Goal: Transaction & Acquisition: Purchase product/service

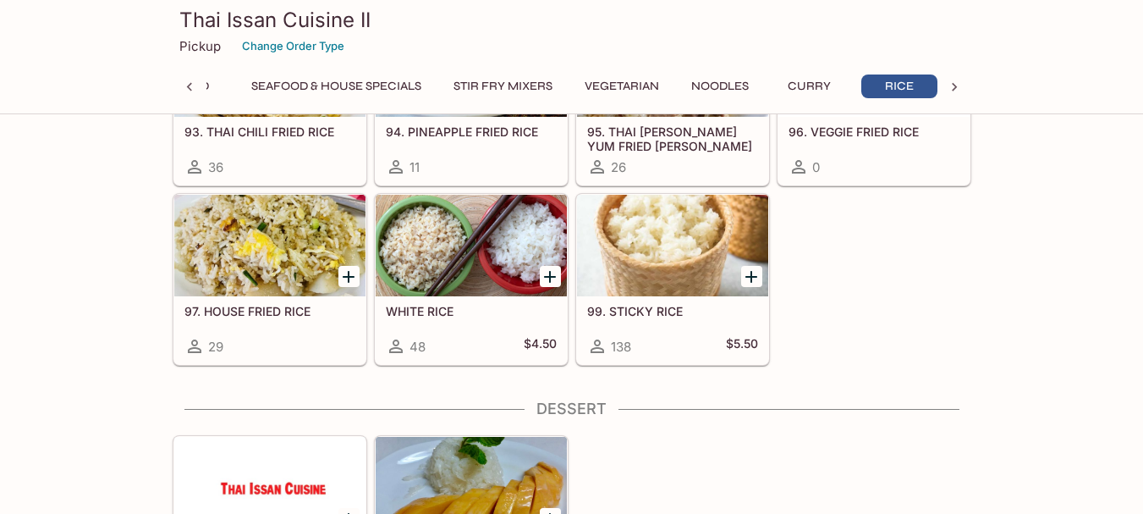
scroll to position [0, 254]
drag, startPoint x: 767, startPoint y: 373, endPoint x: 472, endPoint y: 263, distance: 314.4
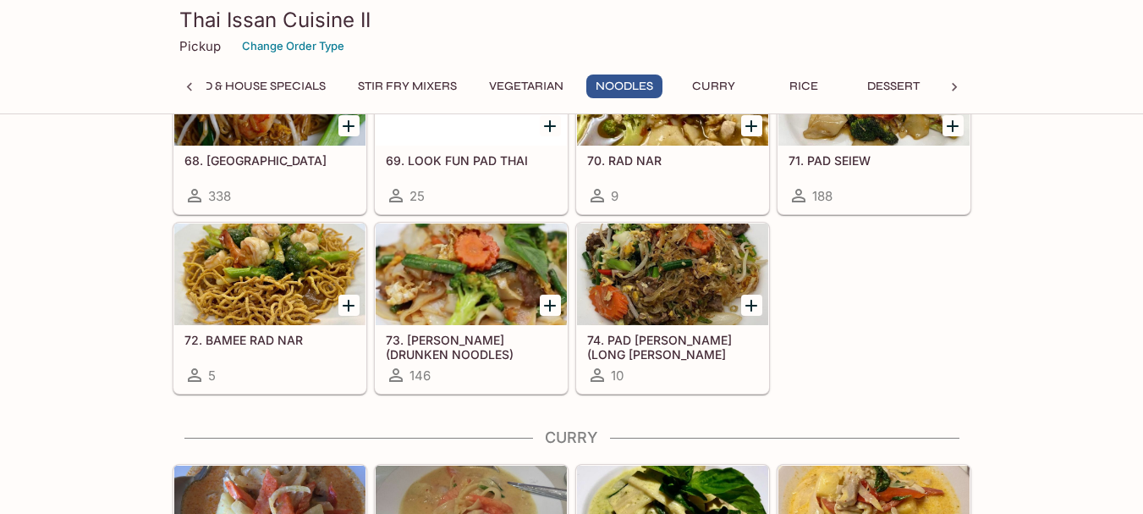
scroll to position [2959, 0]
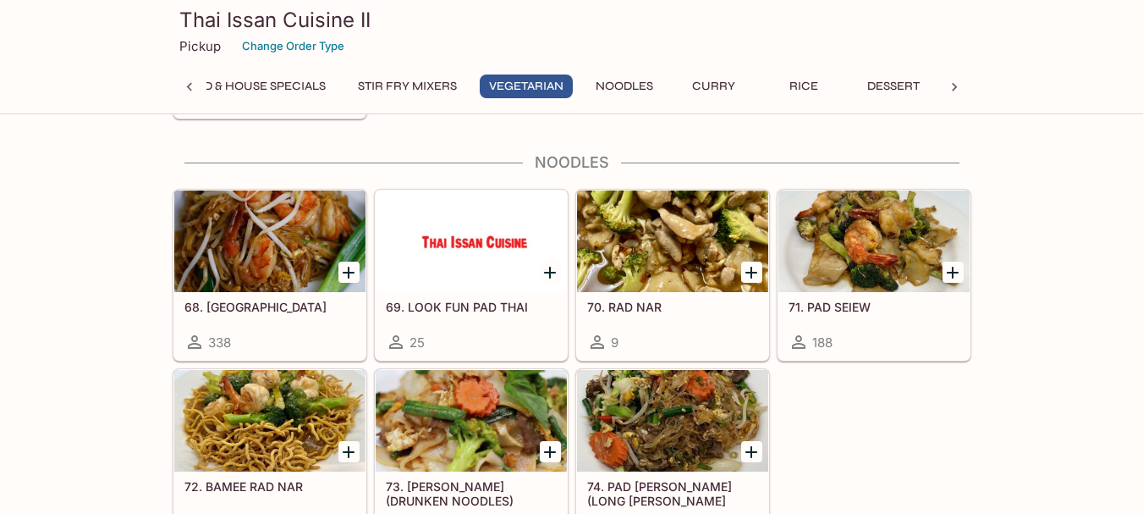
click at [862, 267] on div at bounding box center [874, 241] width 191 height 102
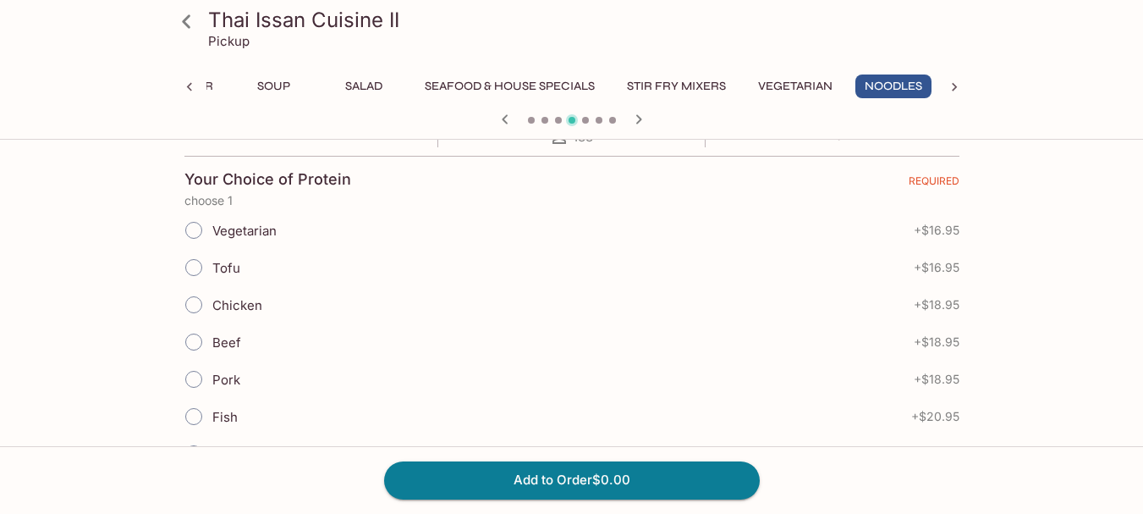
scroll to position [339, 0]
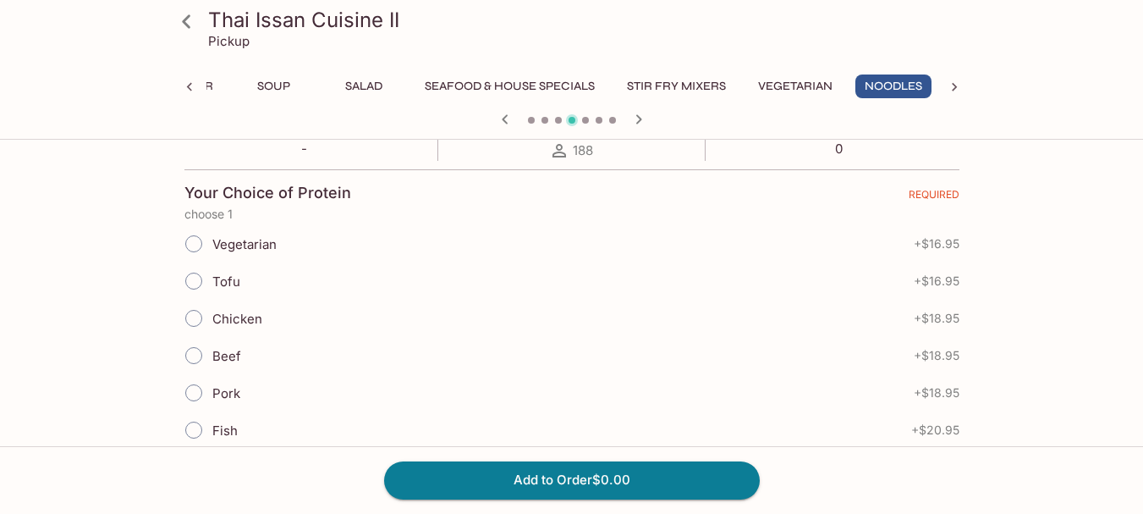
click at [186, 82] on icon at bounding box center [189, 87] width 17 height 17
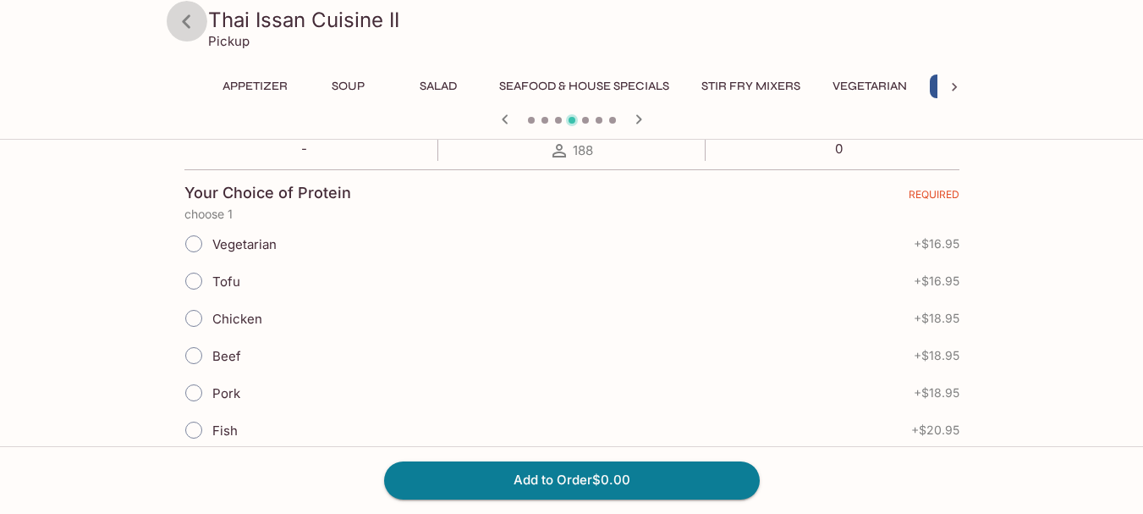
click at [183, 23] on icon at bounding box center [187, 22] width 30 height 30
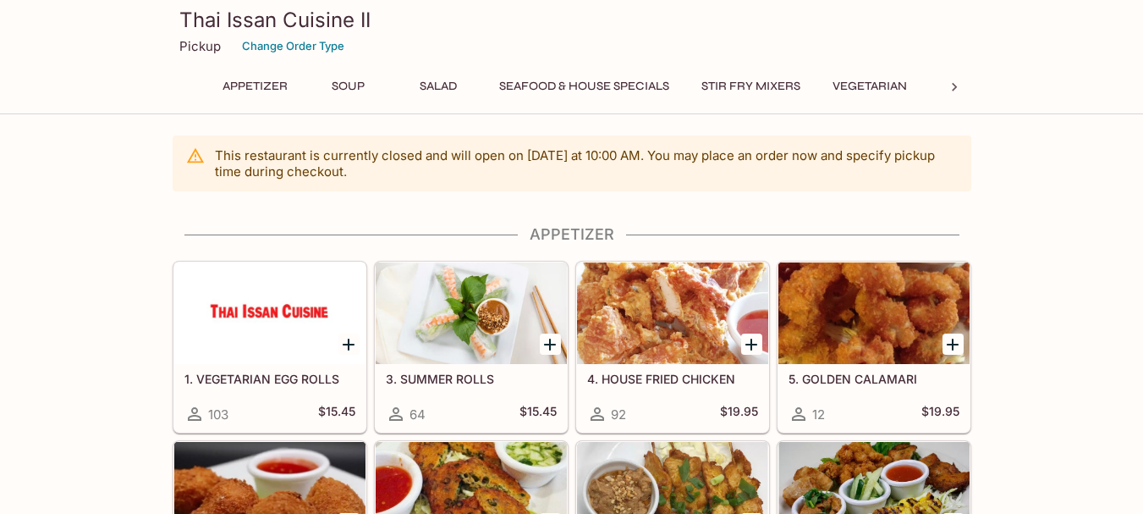
click at [955, 85] on icon at bounding box center [954, 87] width 5 height 8
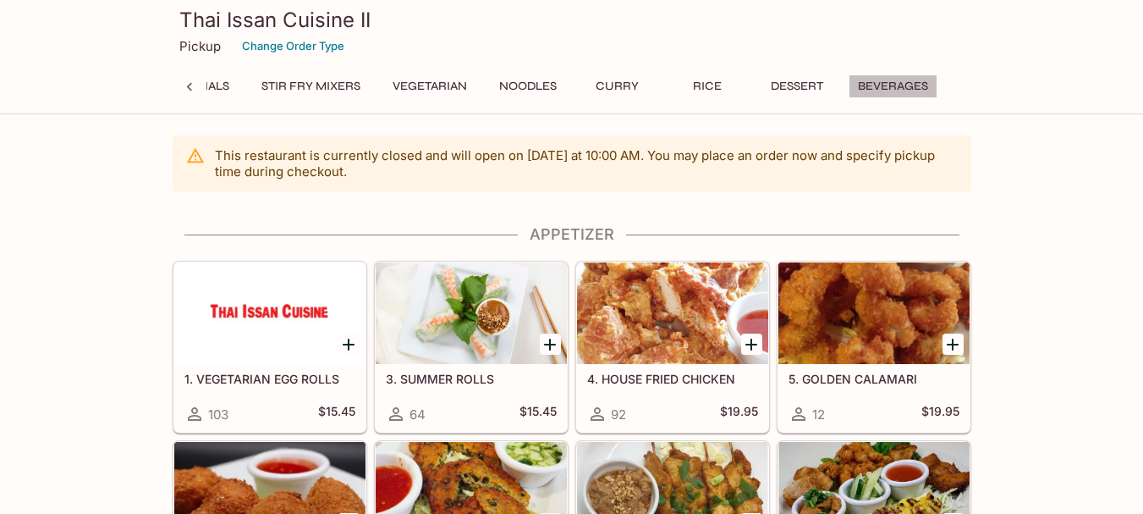
click at [876, 82] on button "Beverages" at bounding box center [893, 86] width 89 height 24
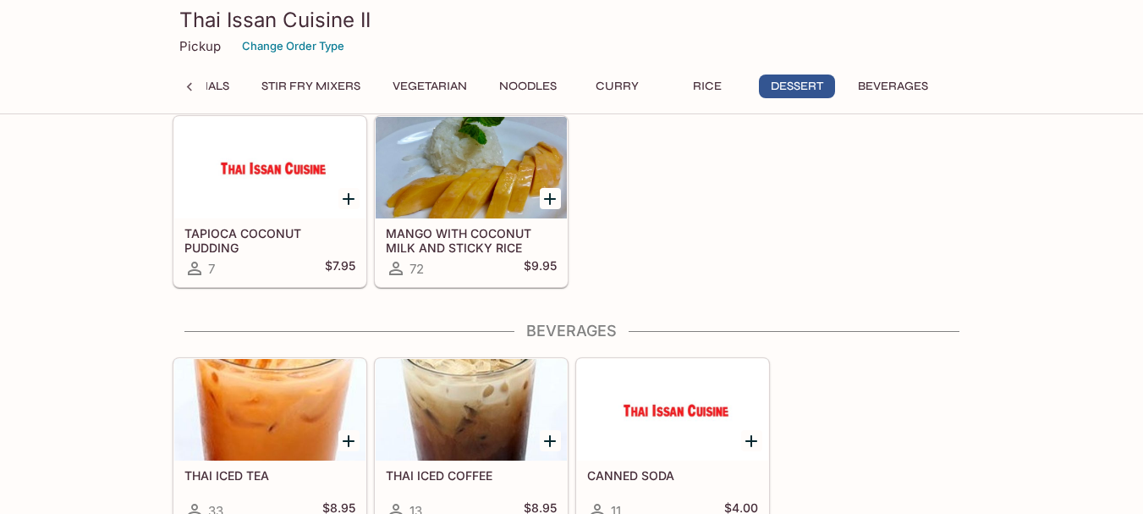
scroll to position [4314, 0]
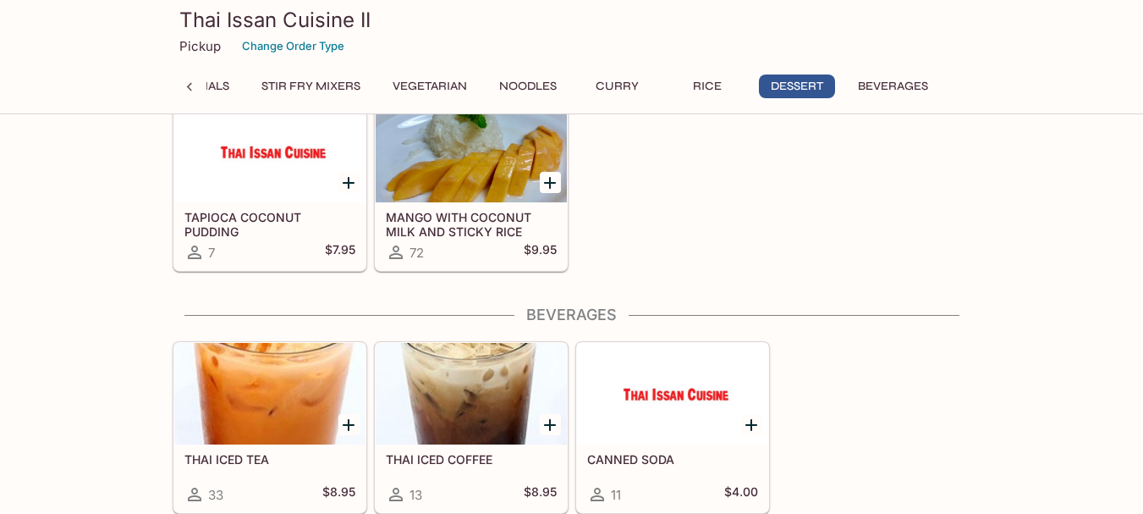
click at [602, 98] on div "Appetizer Soup Salad Seafood & House Specials Stir Fry Mixers Vegetarian Noodle…" at bounding box center [571, 91] width 731 height 34
click at [613, 93] on button "Curry" at bounding box center [618, 86] width 76 height 24
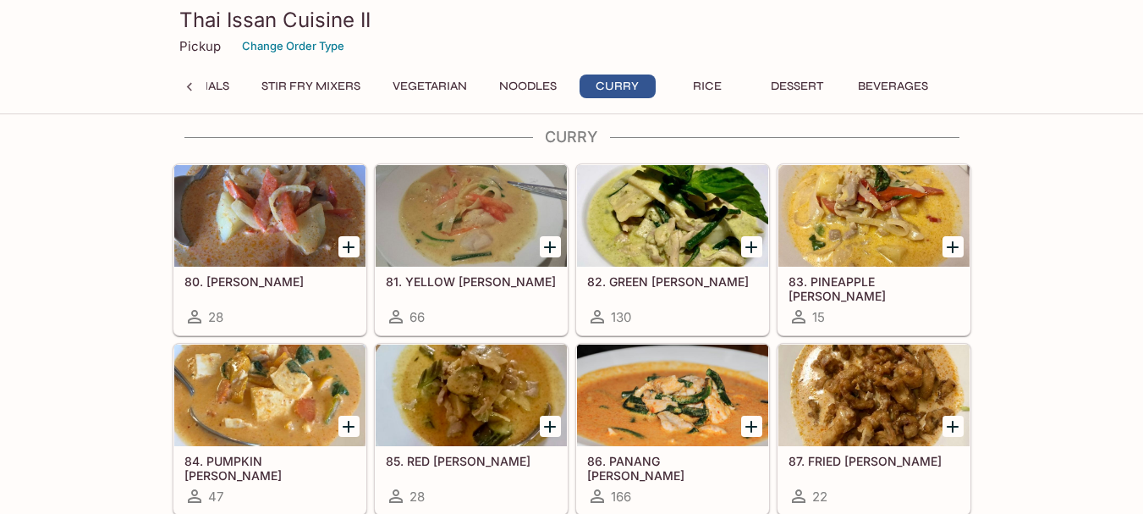
scroll to position [3390, 0]
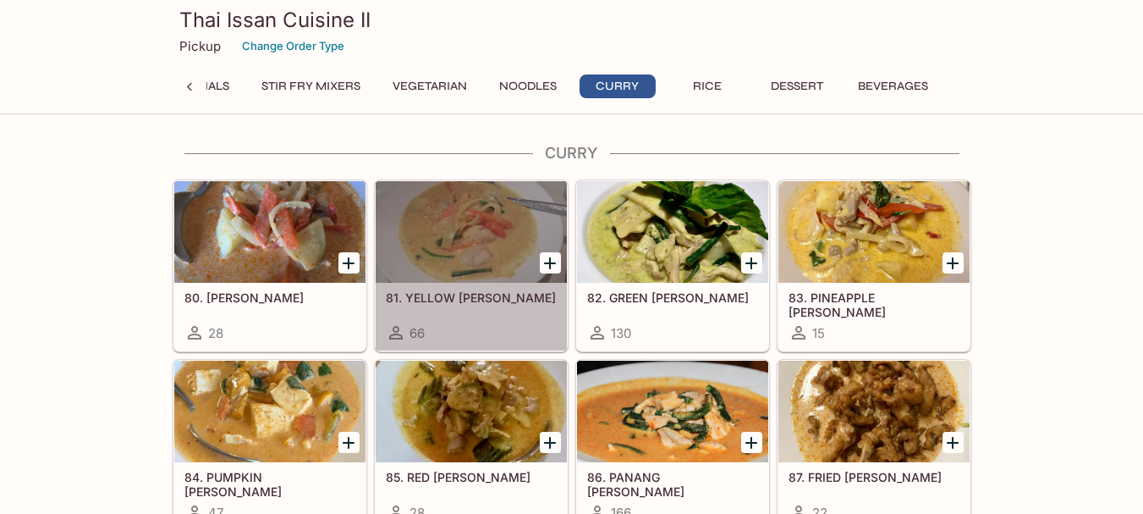
click at [468, 311] on div "81. YELLOW CURRY 66" at bounding box center [471, 317] width 191 height 68
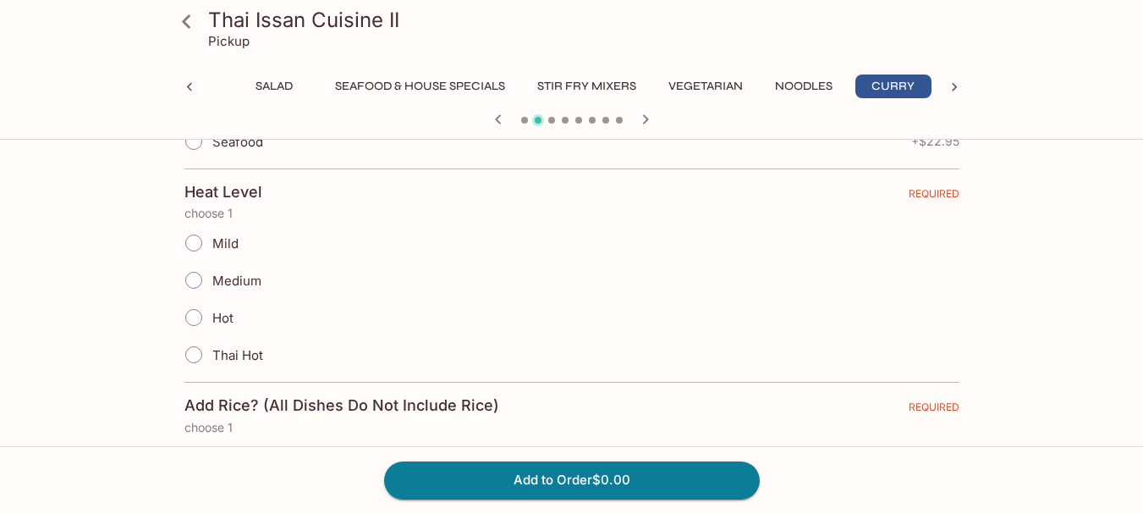
scroll to position [730, 0]
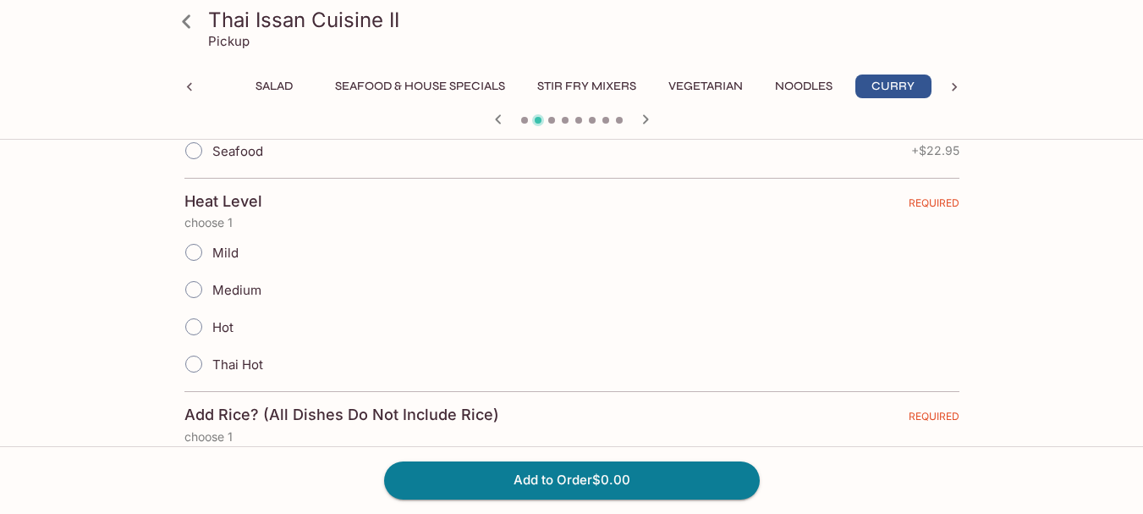
click at [196, 25] on icon at bounding box center [187, 22] width 30 height 30
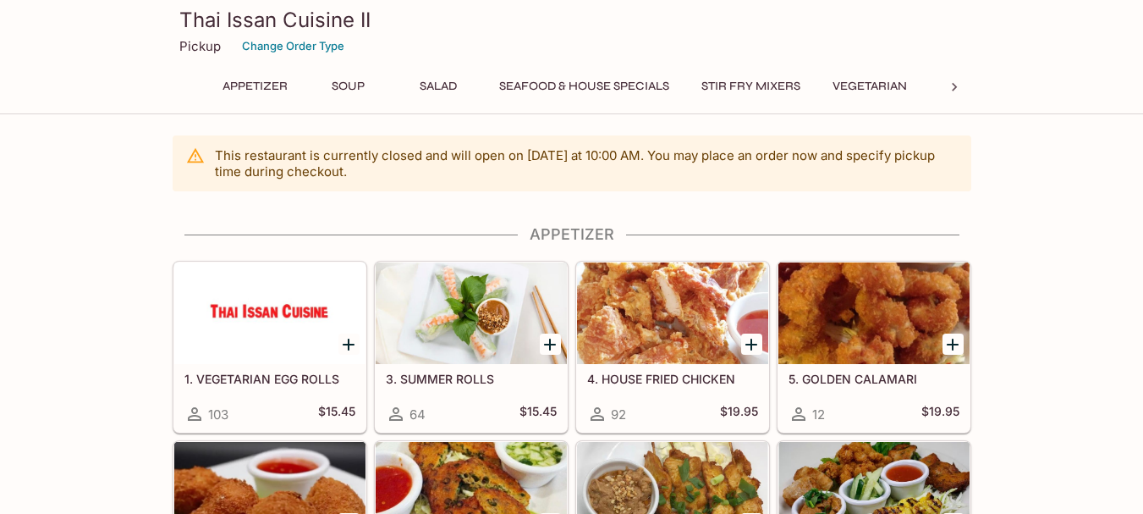
click at [957, 82] on icon at bounding box center [954, 87] width 17 height 17
click at [700, 76] on button "Rice" at bounding box center [707, 86] width 76 height 24
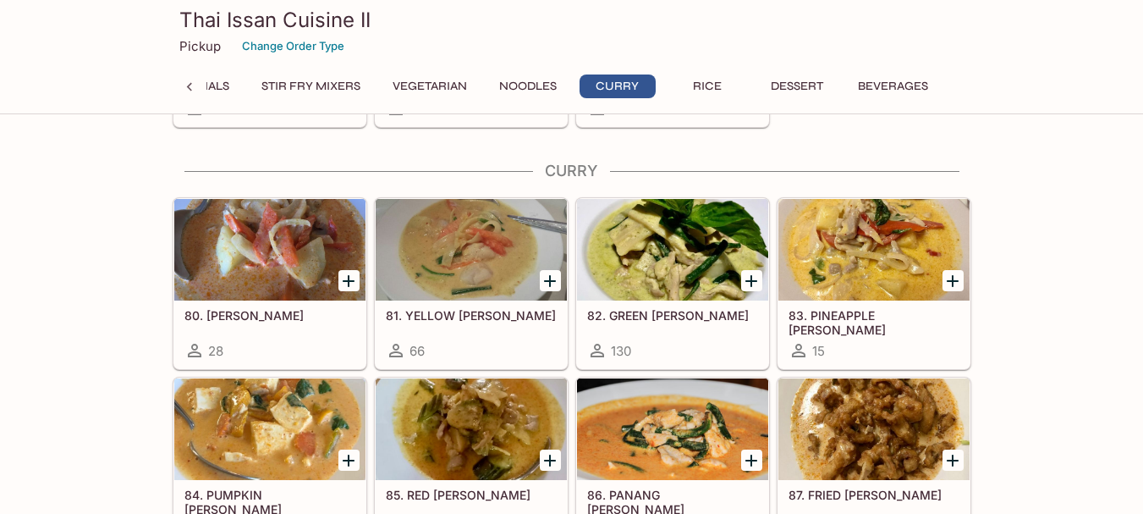
scroll to position [3467, 0]
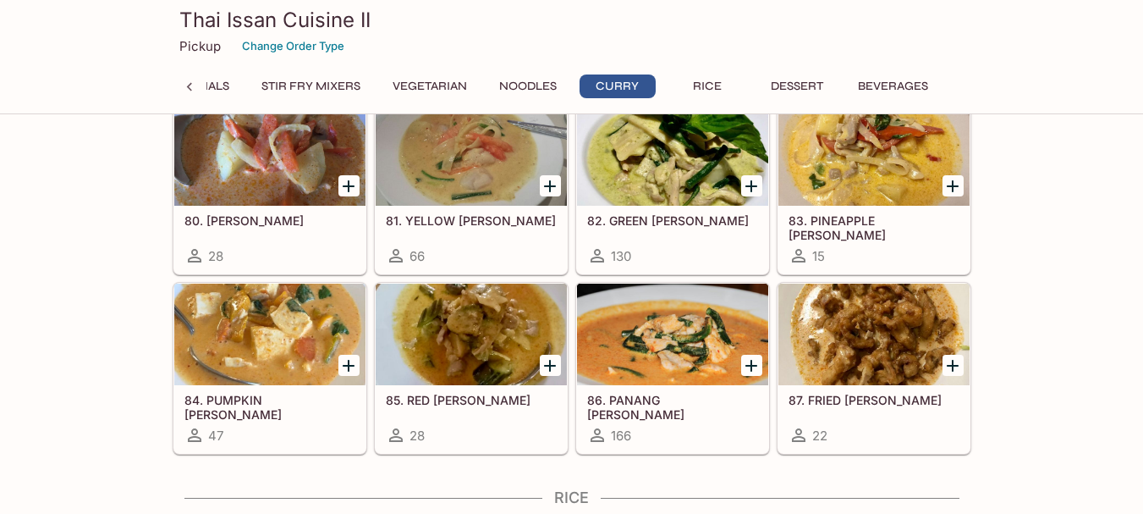
click at [680, 229] on div "82. GREEN CURRY 130" at bounding box center [672, 240] width 191 height 68
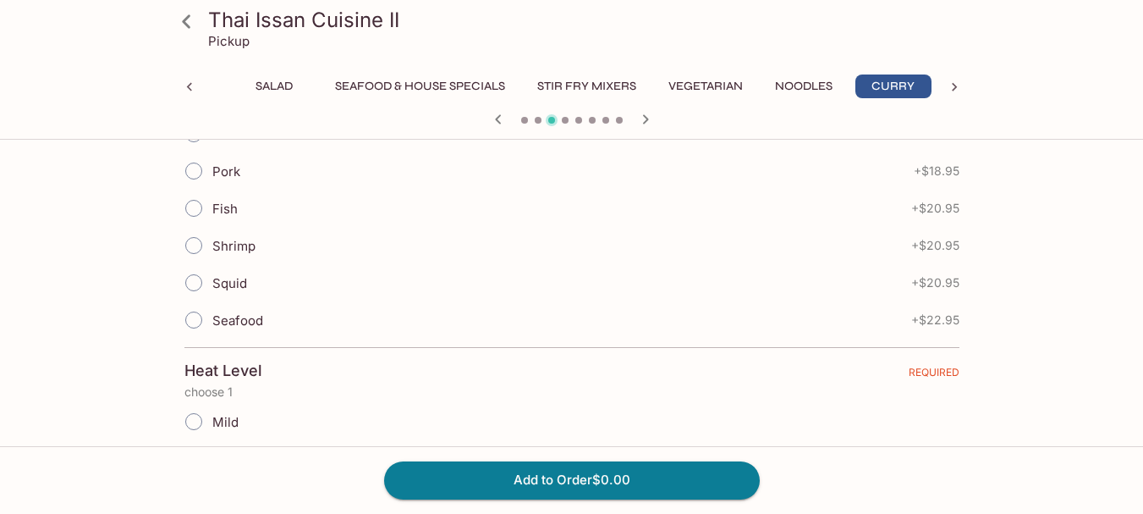
scroll to position [137, 0]
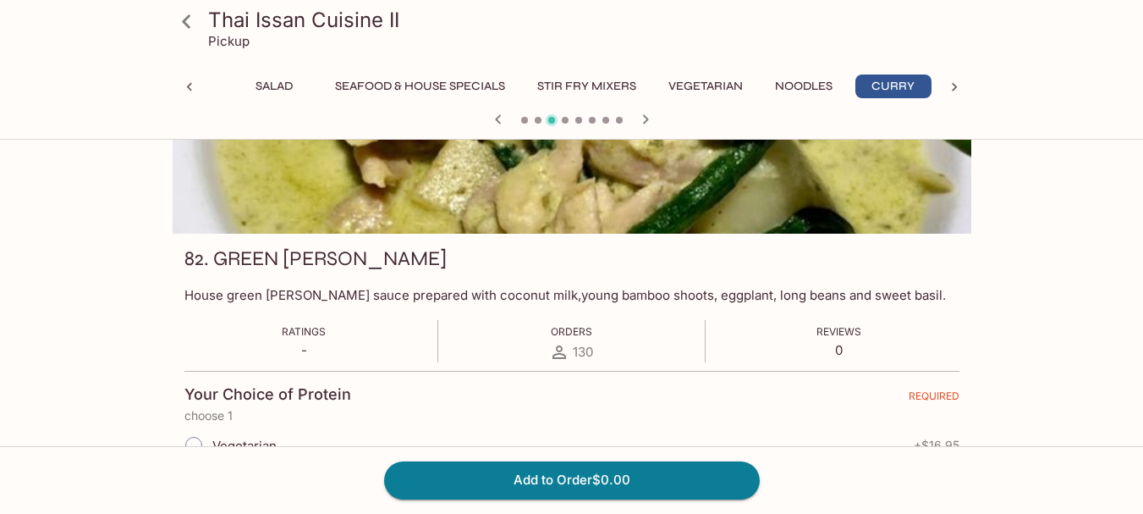
click at [201, 96] on div at bounding box center [190, 86] width 34 height 25
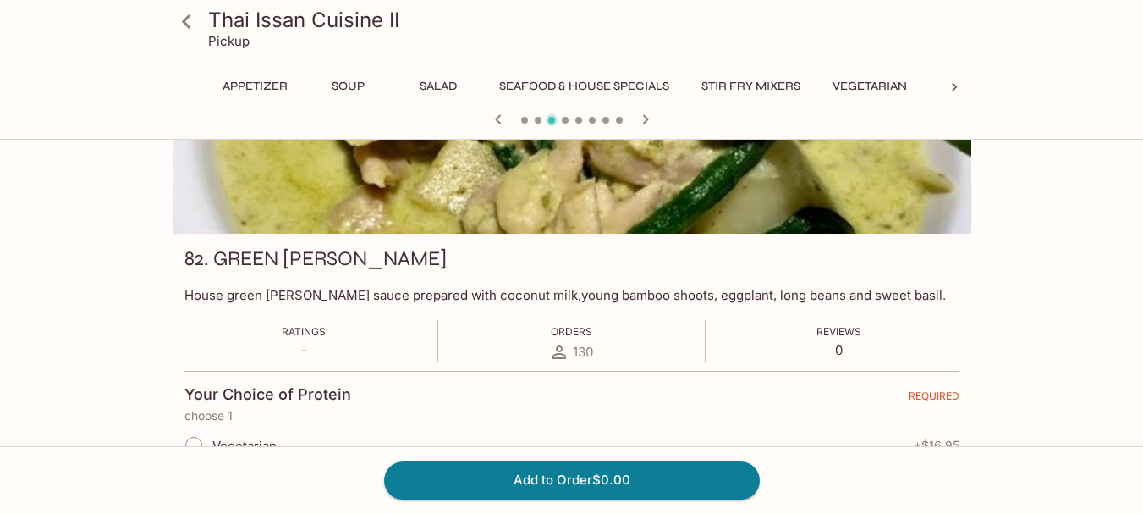
click at [195, 26] on icon at bounding box center [187, 22] width 30 height 30
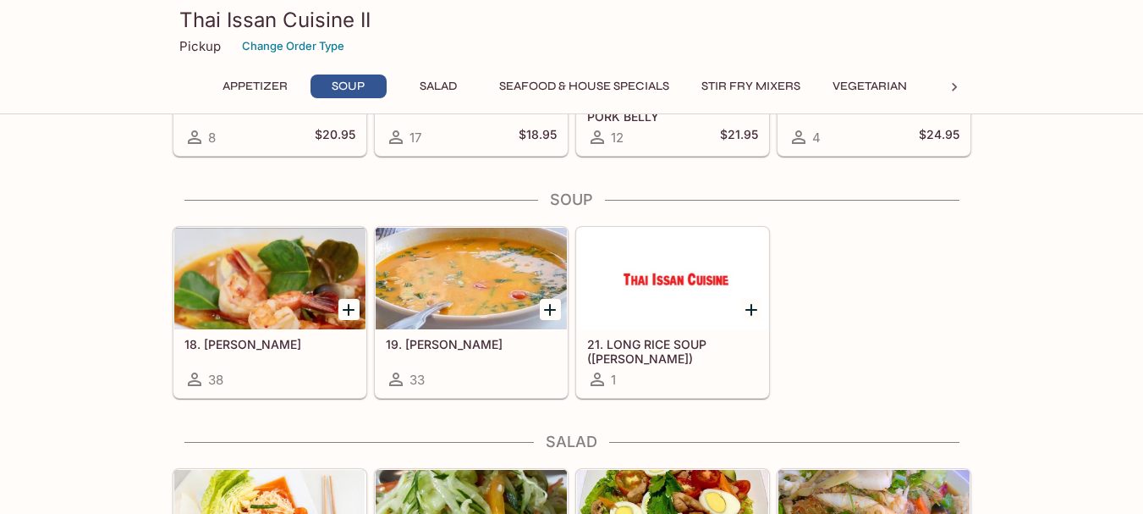
scroll to position [423, 0]
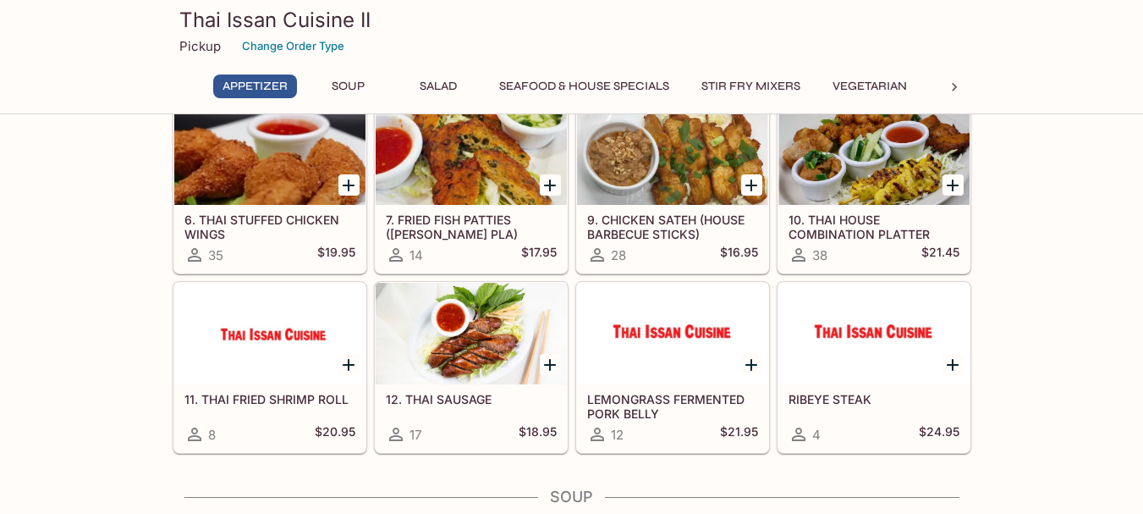
click at [882, 347] on div at bounding box center [874, 334] width 191 height 102
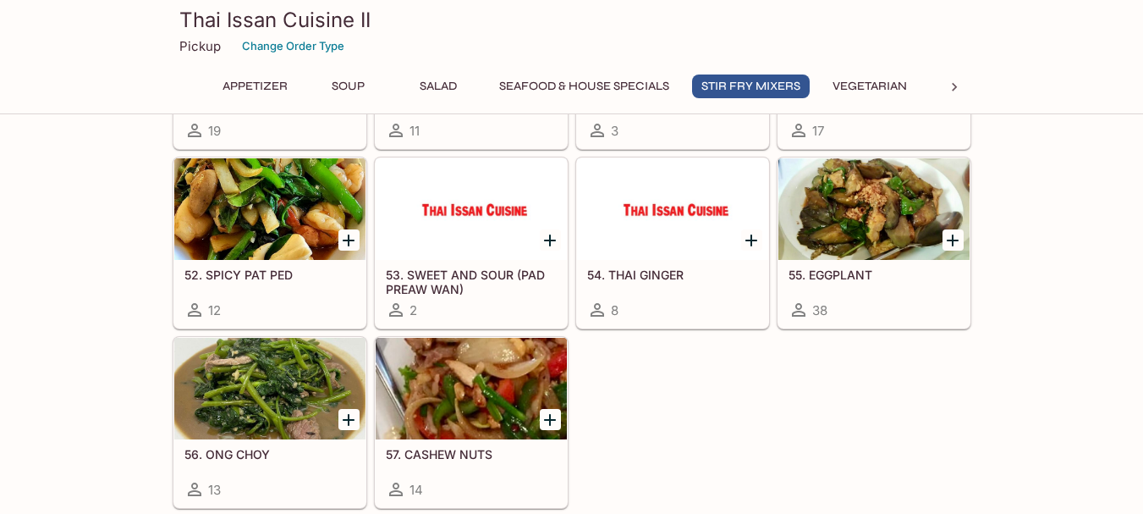
scroll to position [2278, 0]
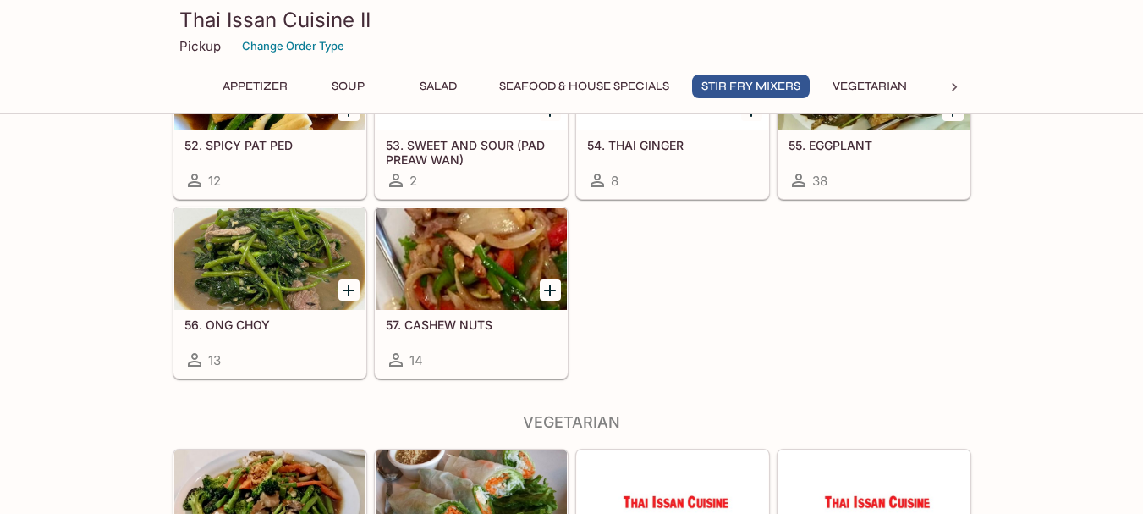
click at [933, 300] on div "48. GARLIC 19 49. BROCCOLI 11 50. OYSTER SAUCE 3 51. EVIL PRINCESS 17 52. SPICY…" at bounding box center [569, 110] width 806 height 538
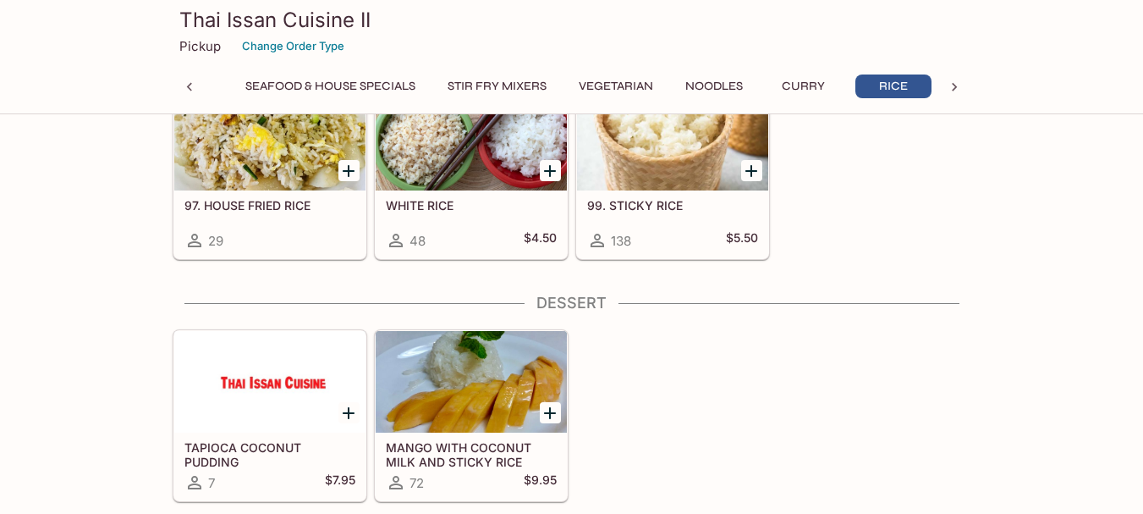
scroll to position [3886, 0]
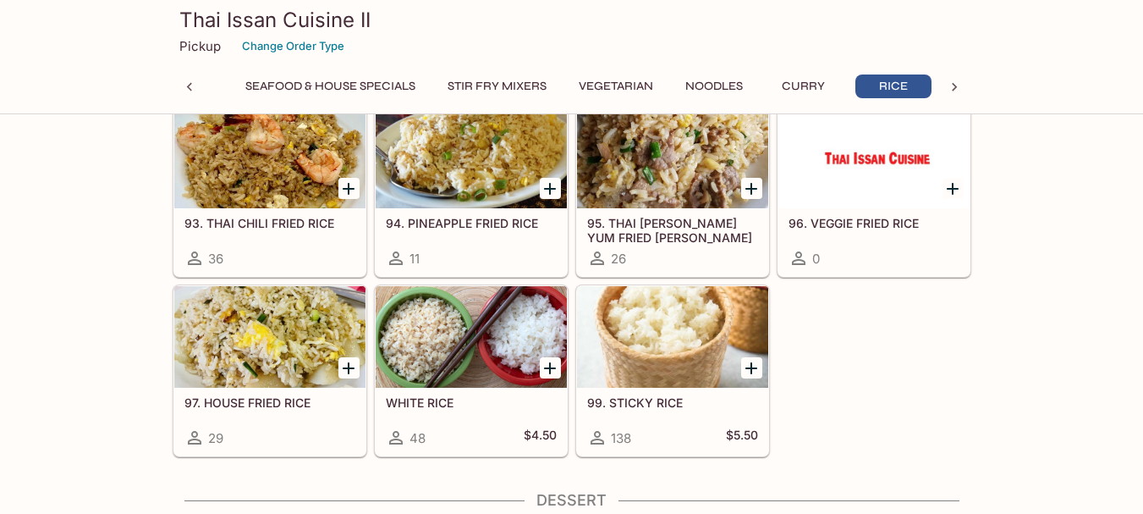
click at [900, 372] on div "93. THAI CHILI FRIED RICE 36 94. PINEAPPLE FRIED RICE 11 95. THAI TOM YUM FRIED…" at bounding box center [569, 277] width 806 height 359
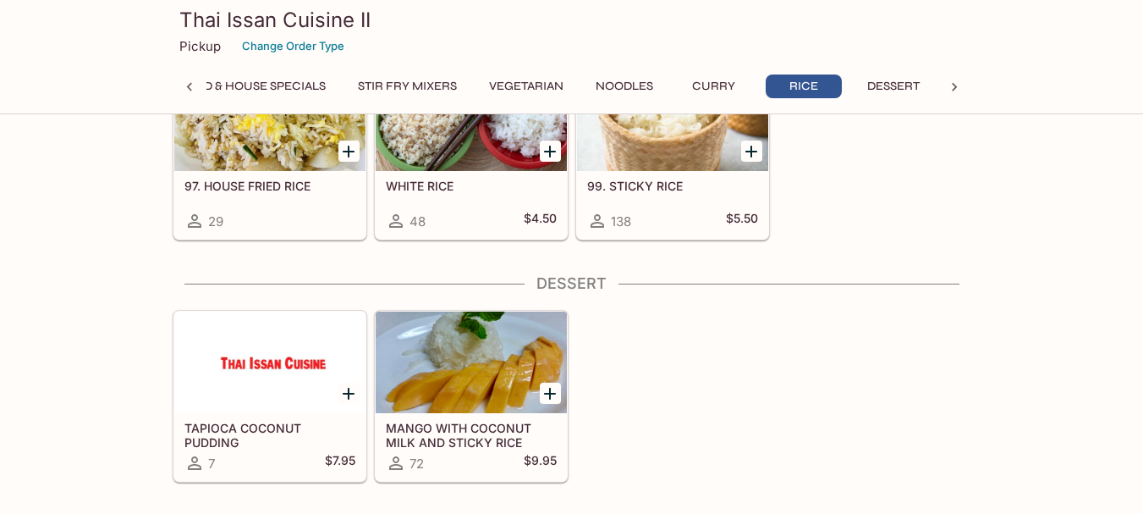
scroll to position [3975, 0]
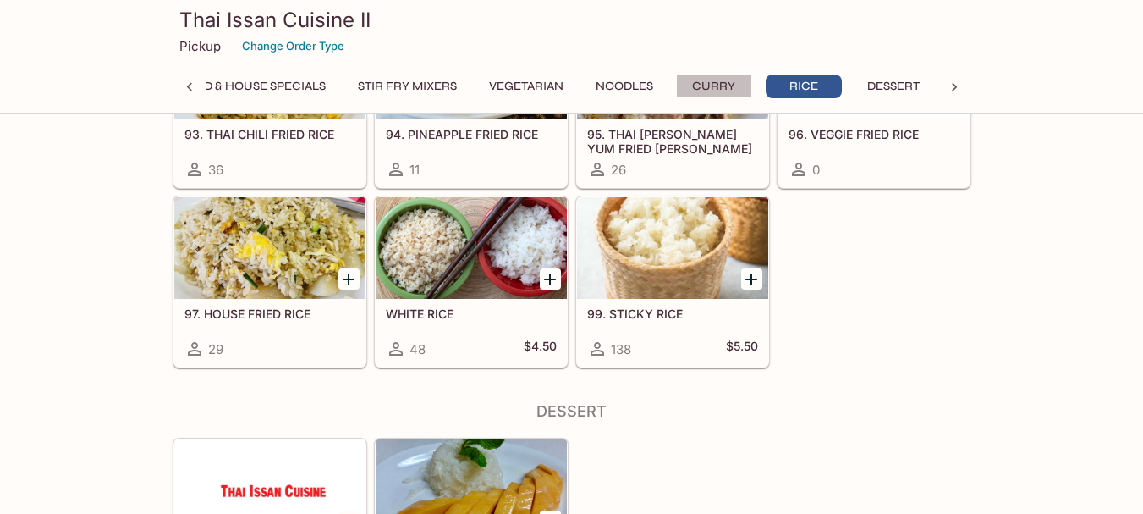
click at [711, 91] on button "Curry" at bounding box center [714, 86] width 76 height 24
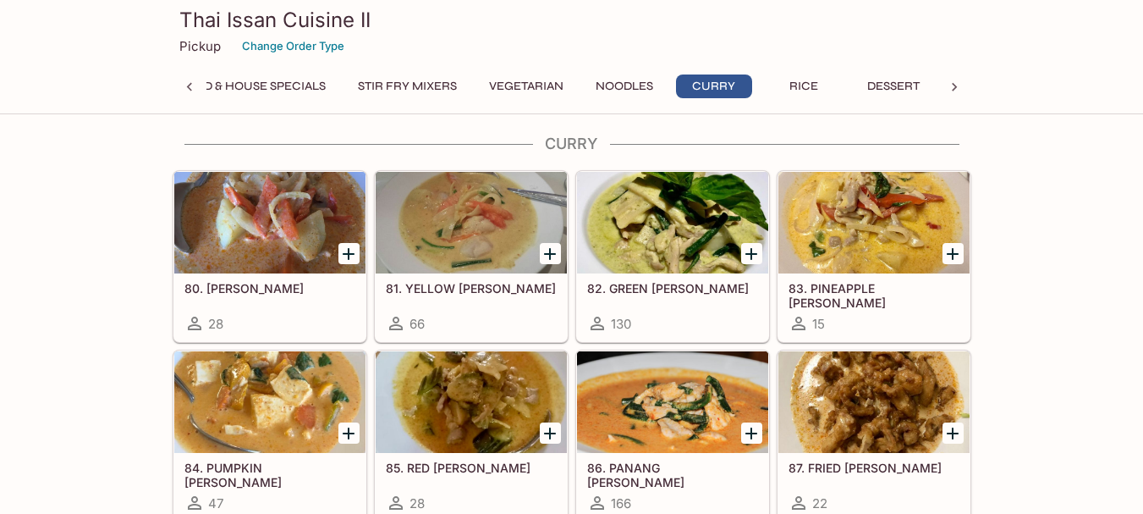
scroll to position [3390, 0]
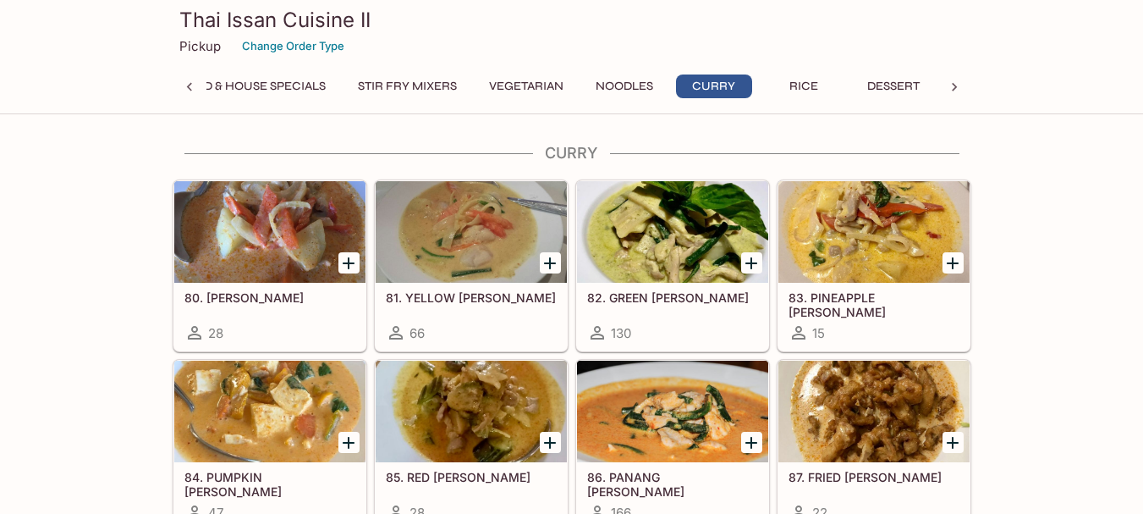
click at [663, 284] on div "82. GREEN CURRY 130" at bounding box center [672, 317] width 191 height 68
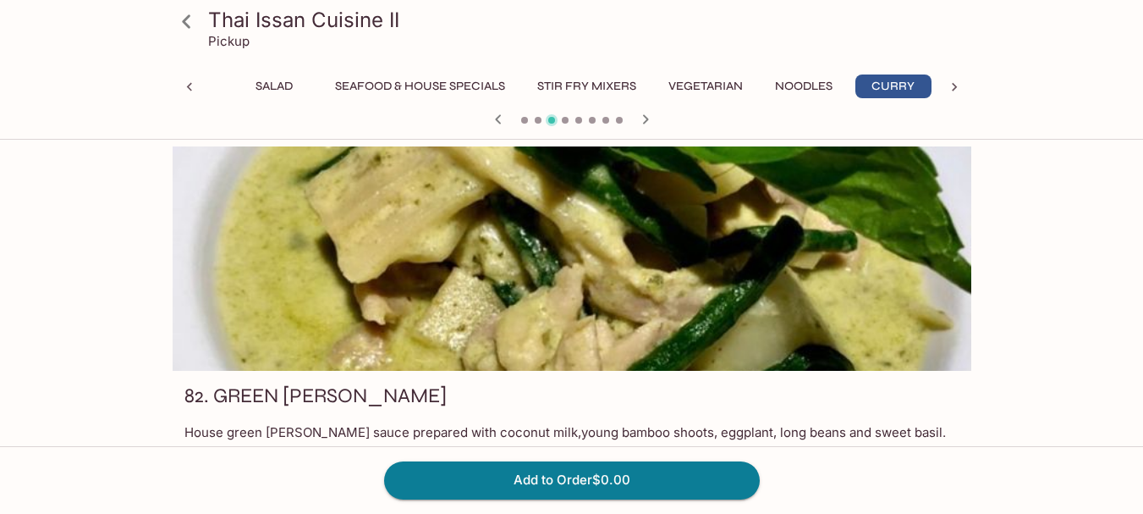
click at [202, 20] on link at bounding box center [187, 21] width 42 height 42
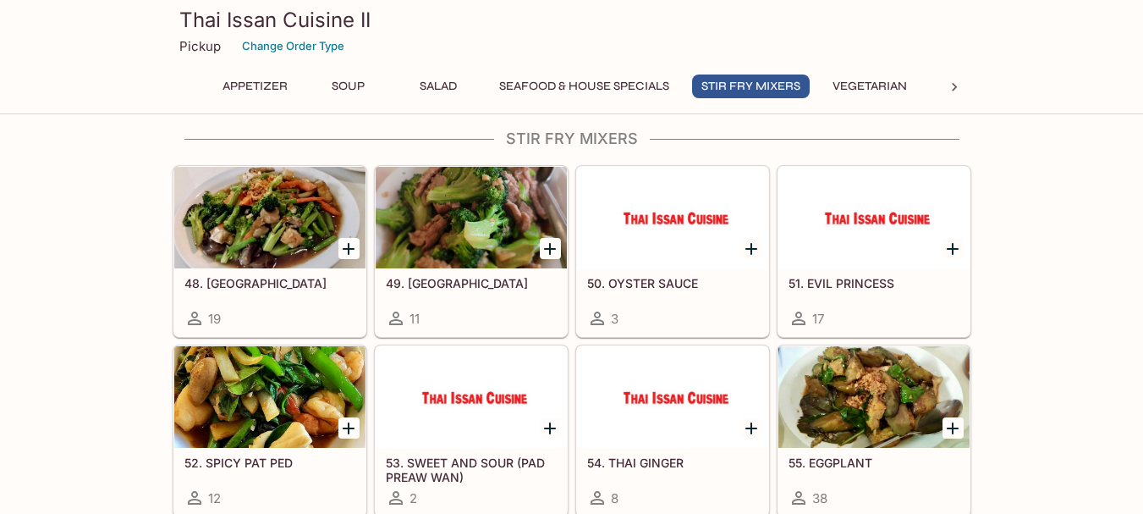
scroll to position [2200, 0]
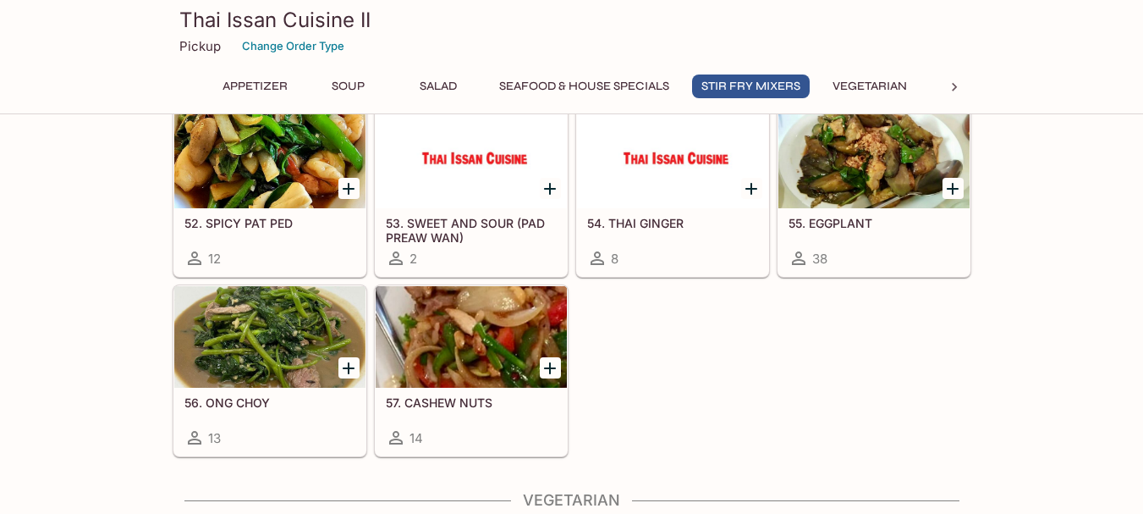
click at [944, 83] on div at bounding box center [955, 86] width 34 height 25
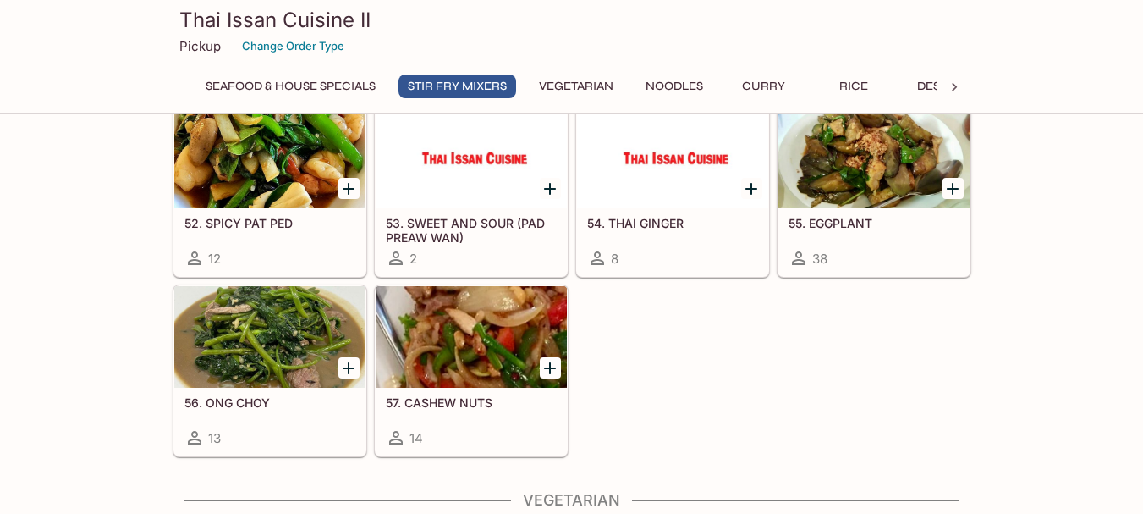
scroll to position [0, 447]
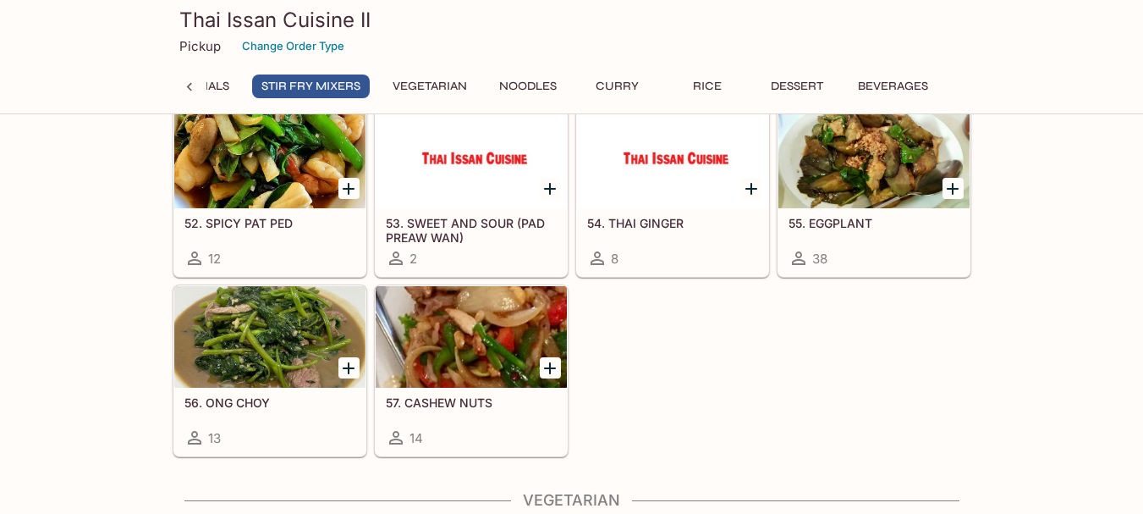
click at [191, 84] on icon at bounding box center [188, 87] width 5 height 8
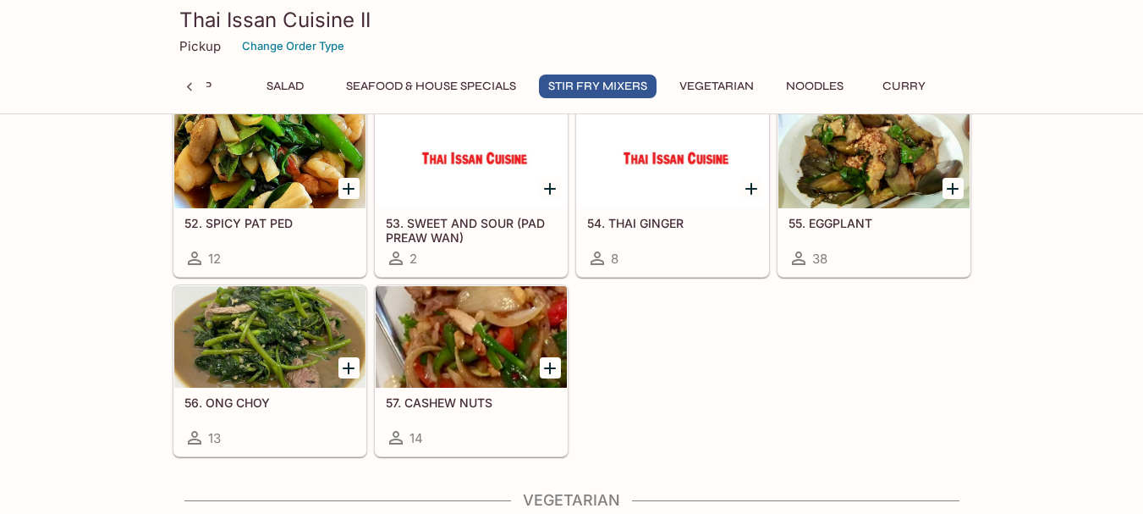
scroll to position [0, 0]
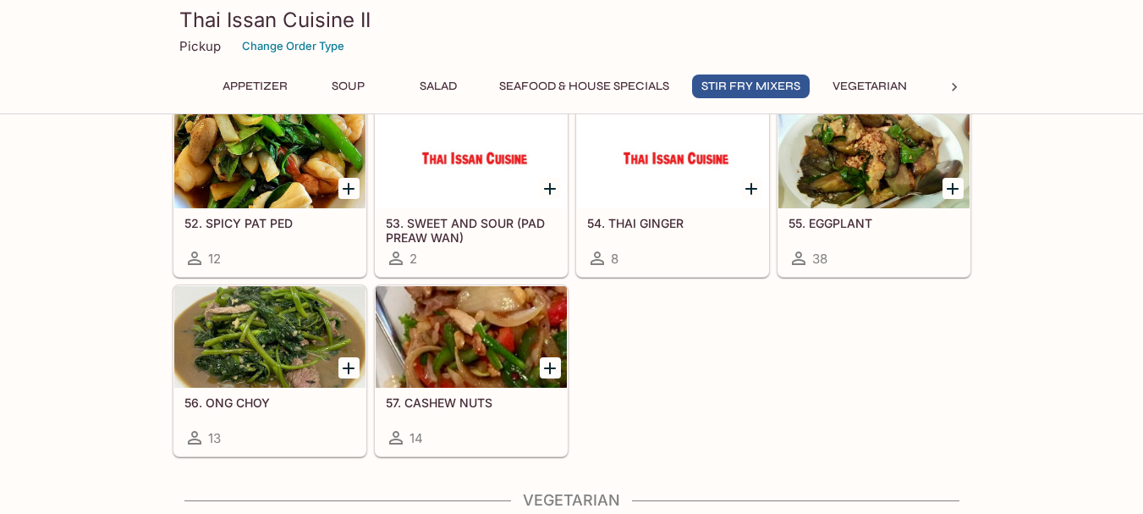
click at [962, 83] on icon at bounding box center [954, 87] width 17 height 17
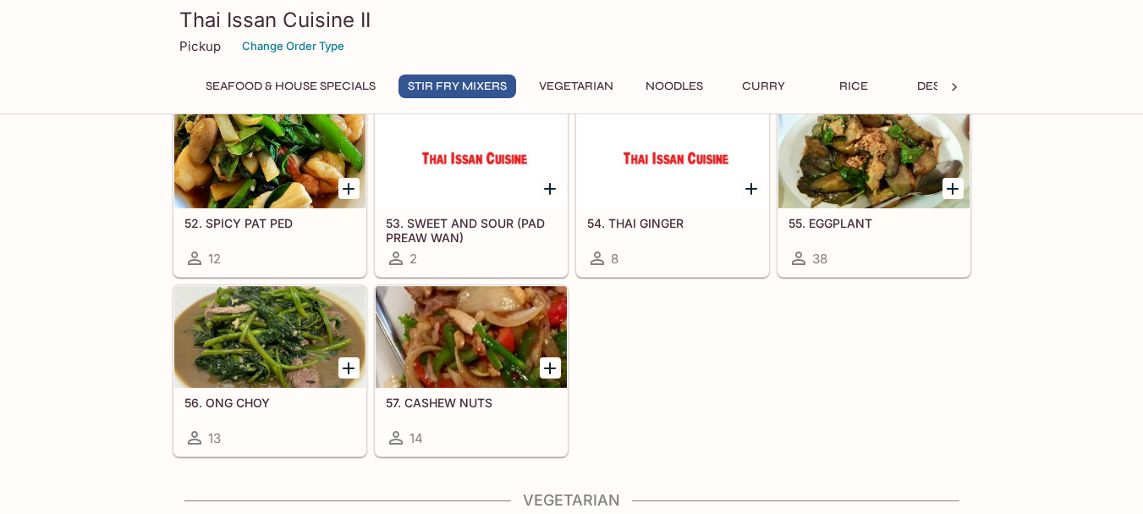
scroll to position [0, 447]
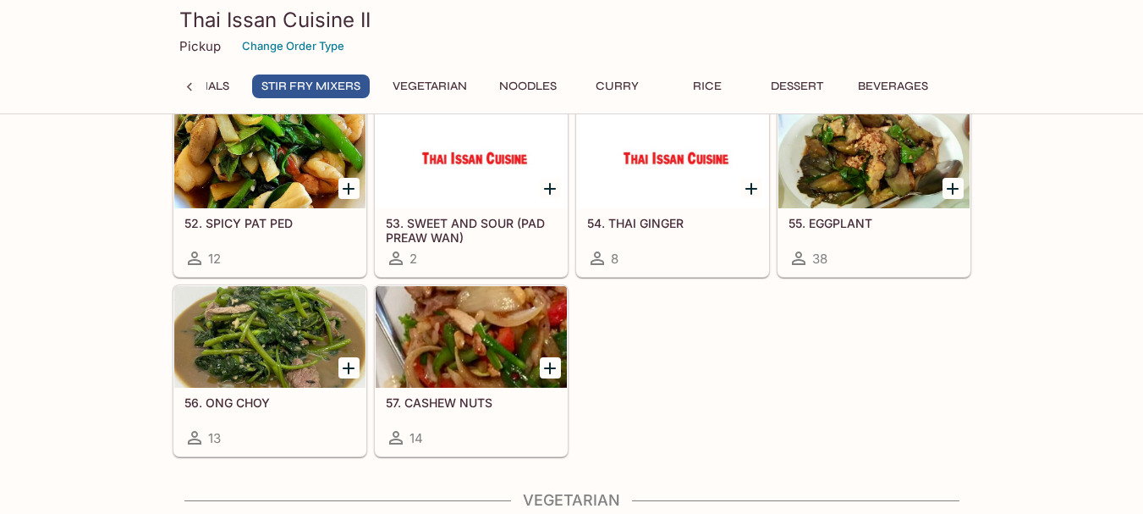
click at [624, 79] on button "Curry" at bounding box center [618, 86] width 76 height 24
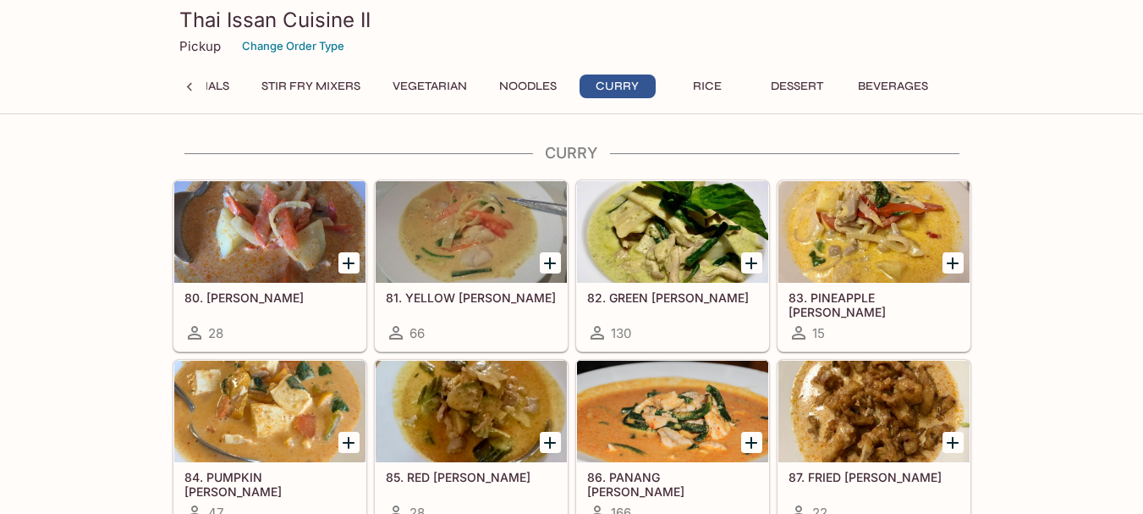
scroll to position [3475, 0]
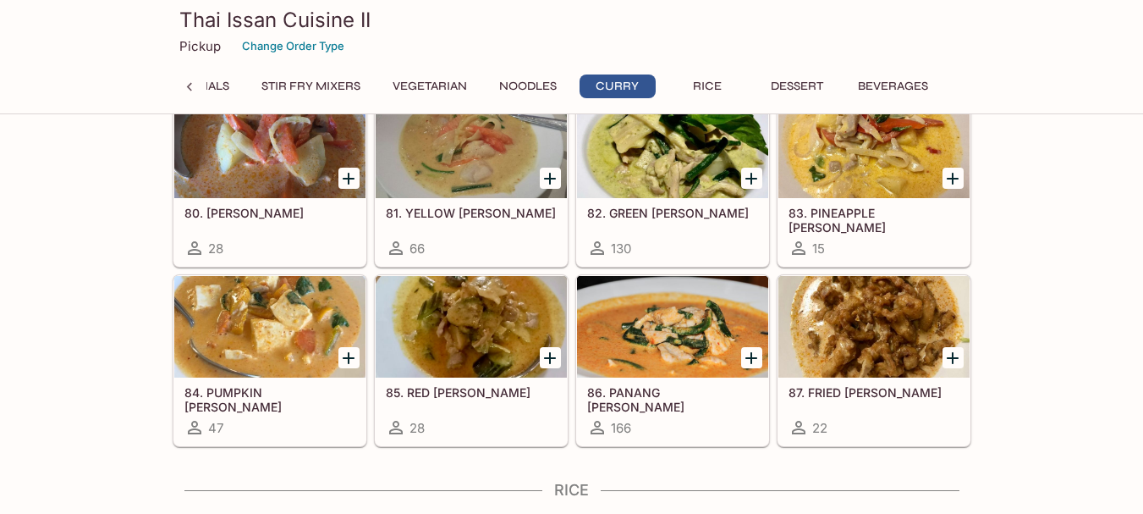
click at [444, 360] on div at bounding box center [471, 327] width 191 height 102
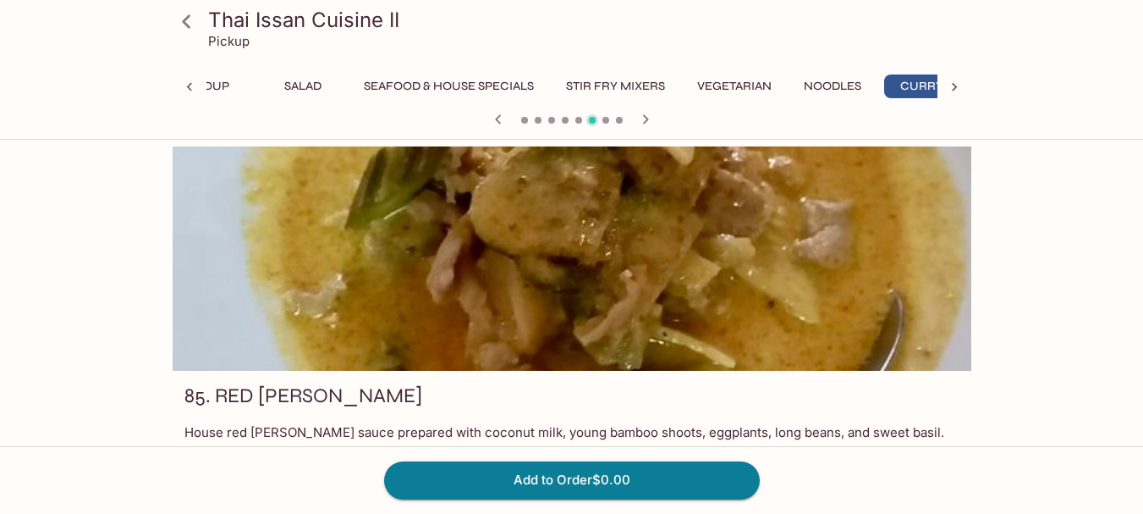
scroll to position [0, 164]
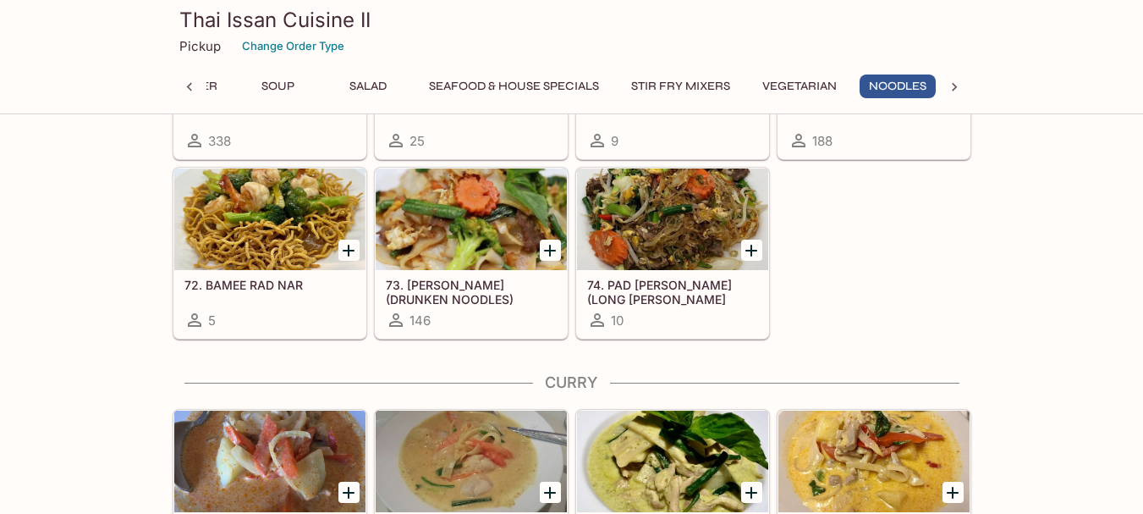
scroll to position [0, 74]
drag, startPoint x: 1089, startPoint y: 367, endPoint x: 1070, endPoint y: 295, distance: 75.3
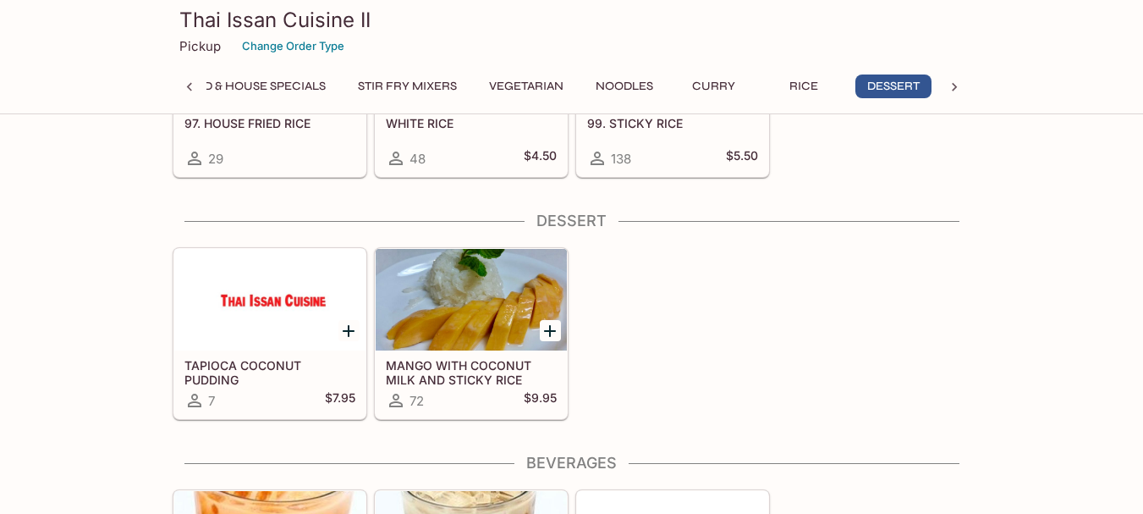
scroll to position [3890, 0]
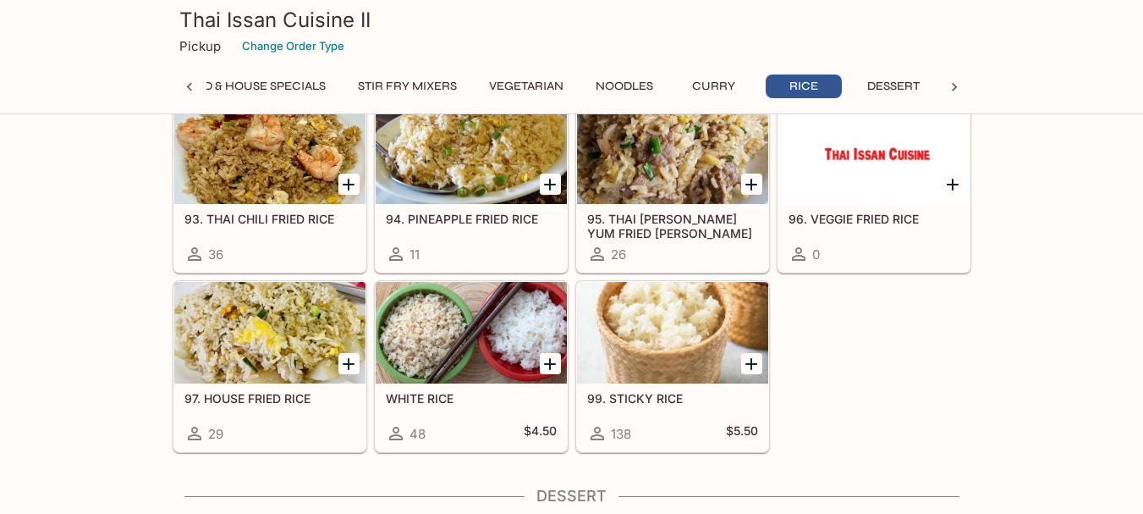
click at [290, 217] on h5 "93. THAI CHILI FRIED RICE" at bounding box center [269, 219] width 171 height 14
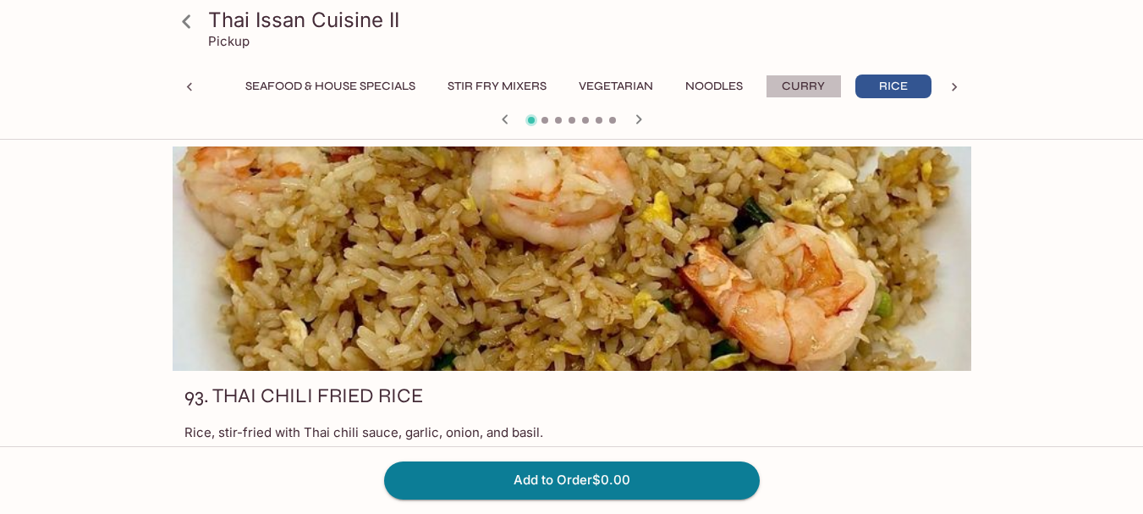
click at [812, 82] on button "Curry" at bounding box center [804, 86] width 76 height 24
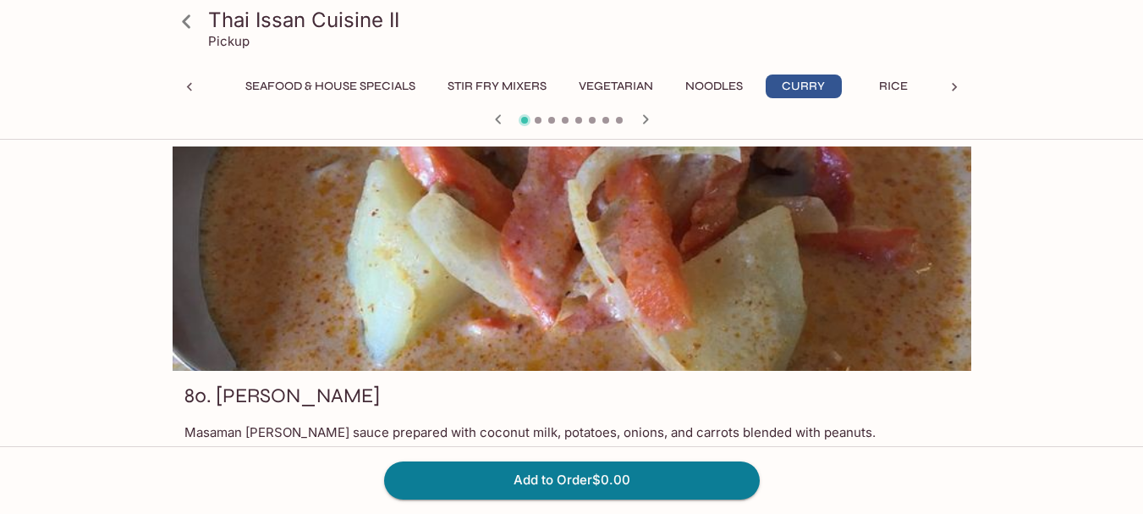
click at [645, 122] on icon "button" at bounding box center [645, 118] width 6 height 9
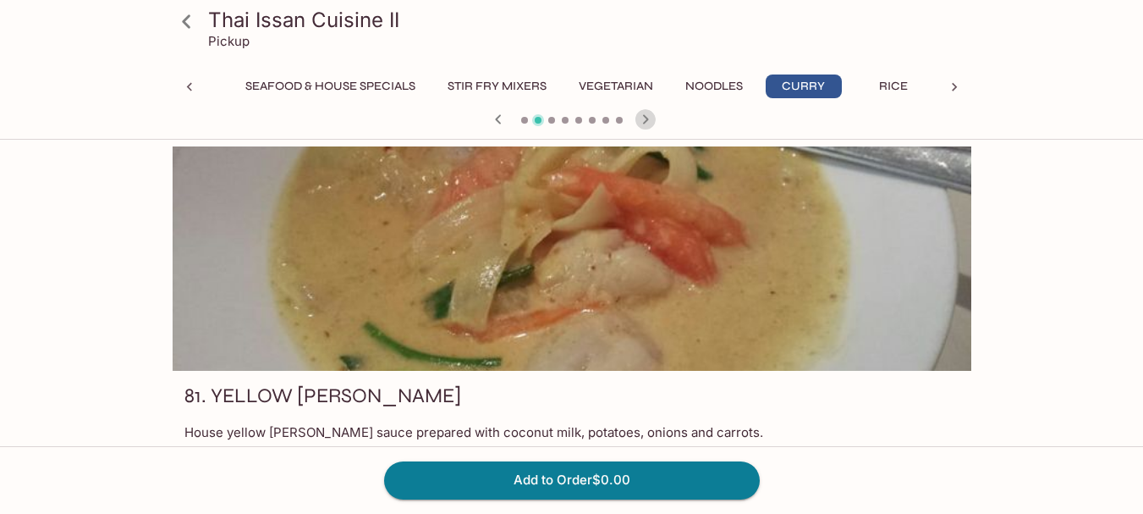
click at [645, 122] on icon "button" at bounding box center [645, 118] width 6 height 9
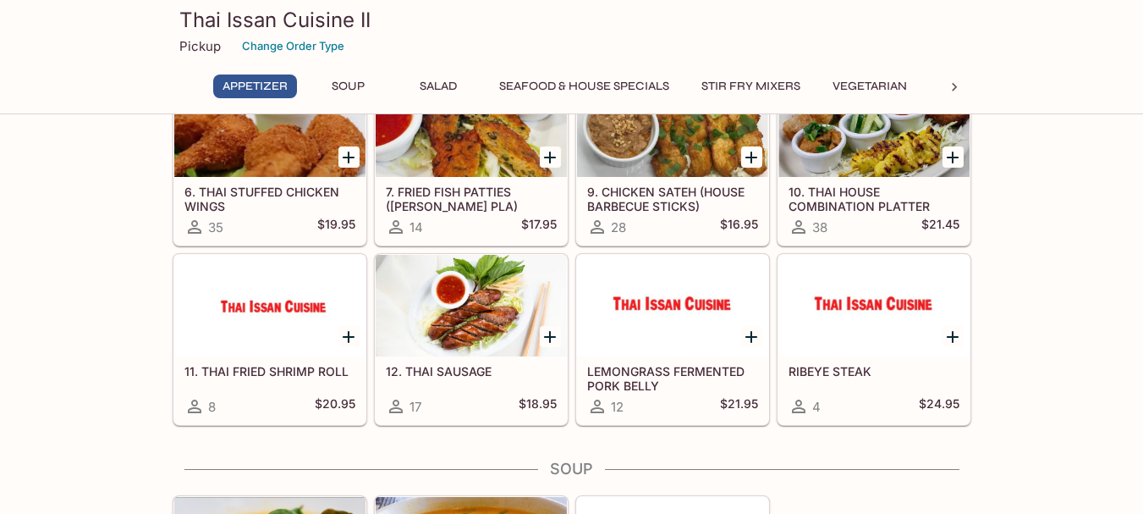
scroll to position [339, 0]
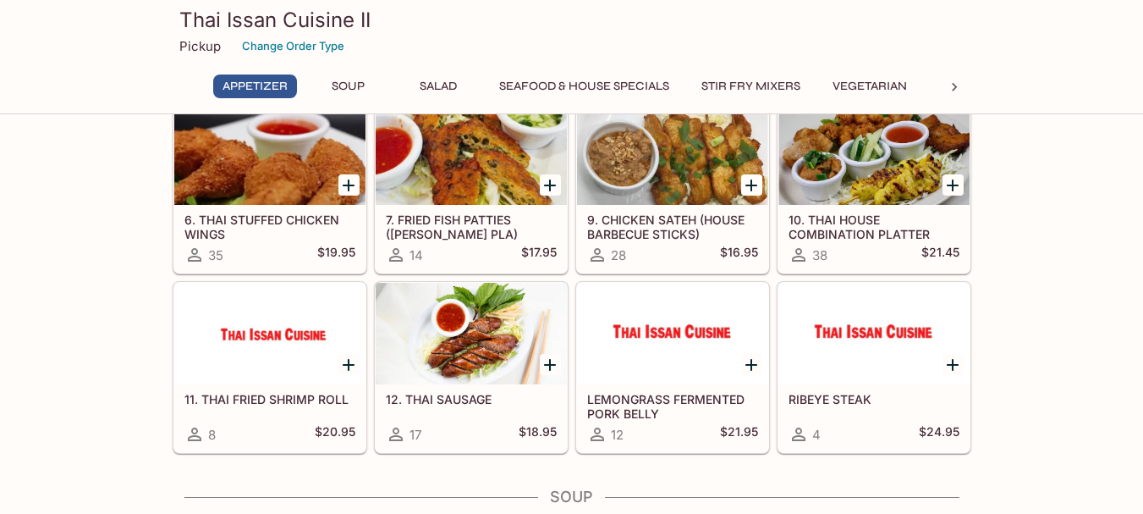
click at [698, 245] on div "28 $16.95" at bounding box center [672, 255] width 171 height 20
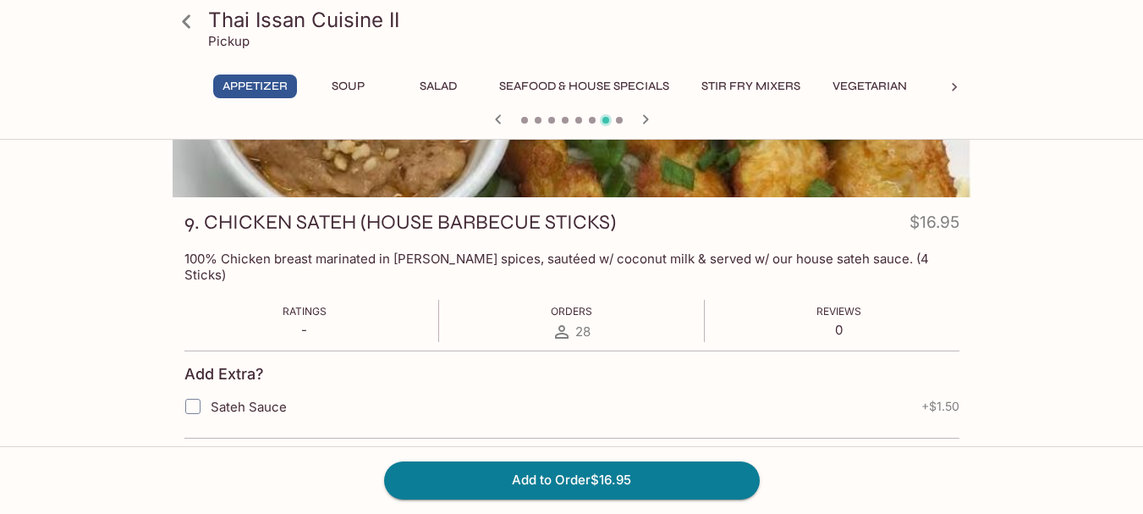
scroll to position [175, 0]
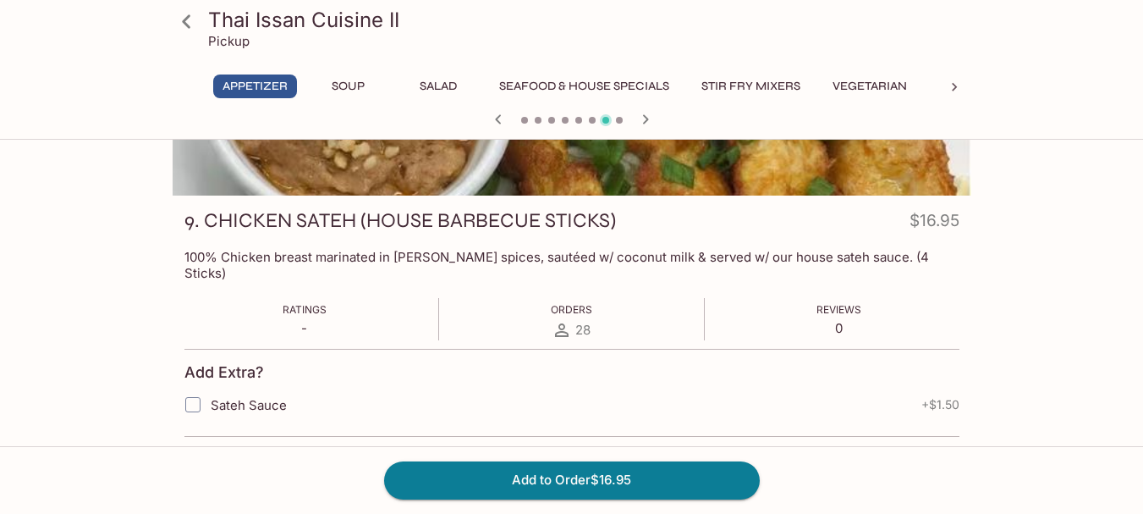
click at [1043, 325] on div "Thai Issan Cuisine II Pickup Appetizer Soup Salad Seafood & House Specials Stir…" at bounding box center [571, 250] width 1083 height 559
click at [180, 25] on icon at bounding box center [187, 22] width 30 height 30
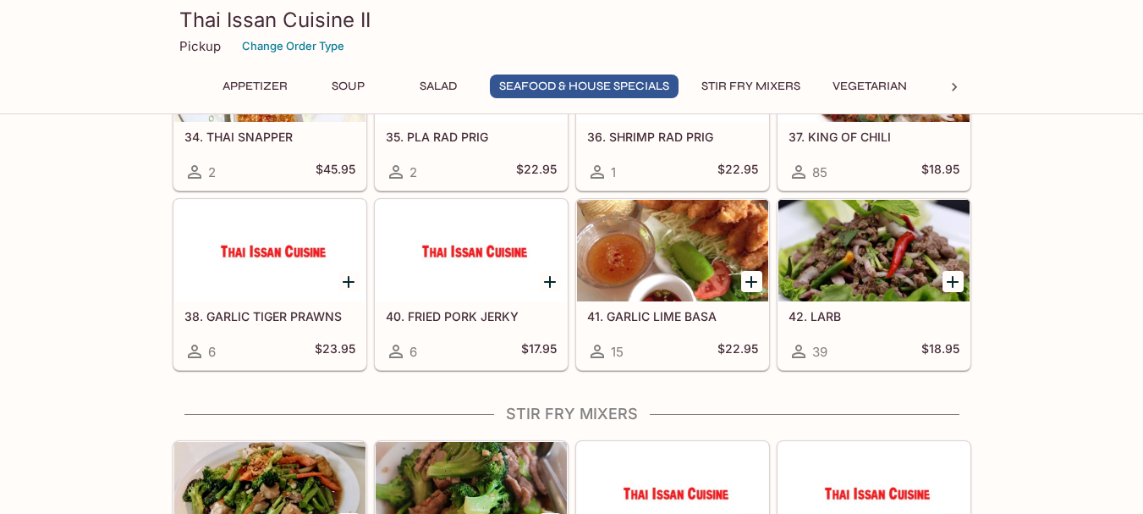
scroll to position [1693, 0]
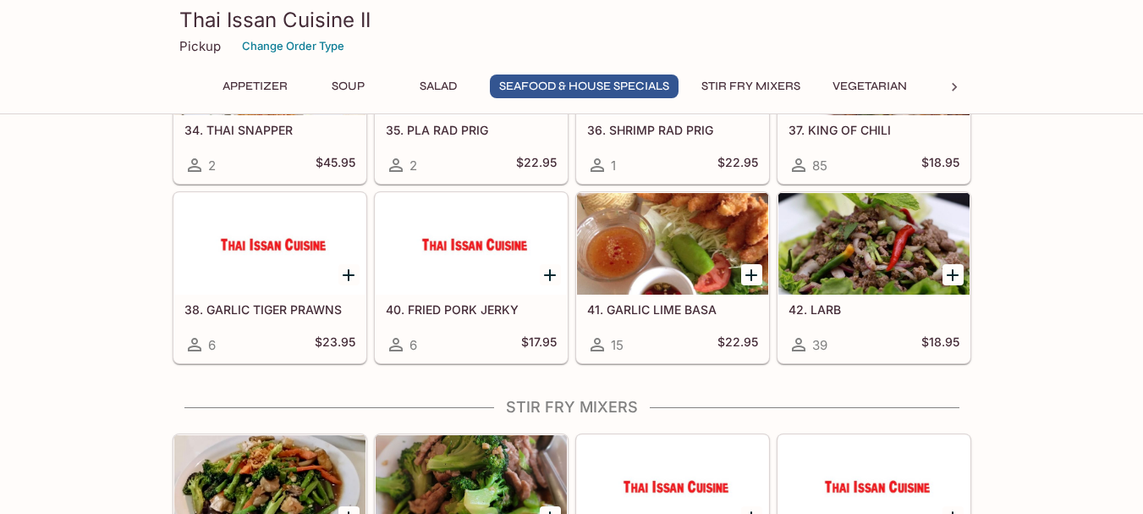
click at [312, 256] on div at bounding box center [269, 244] width 191 height 102
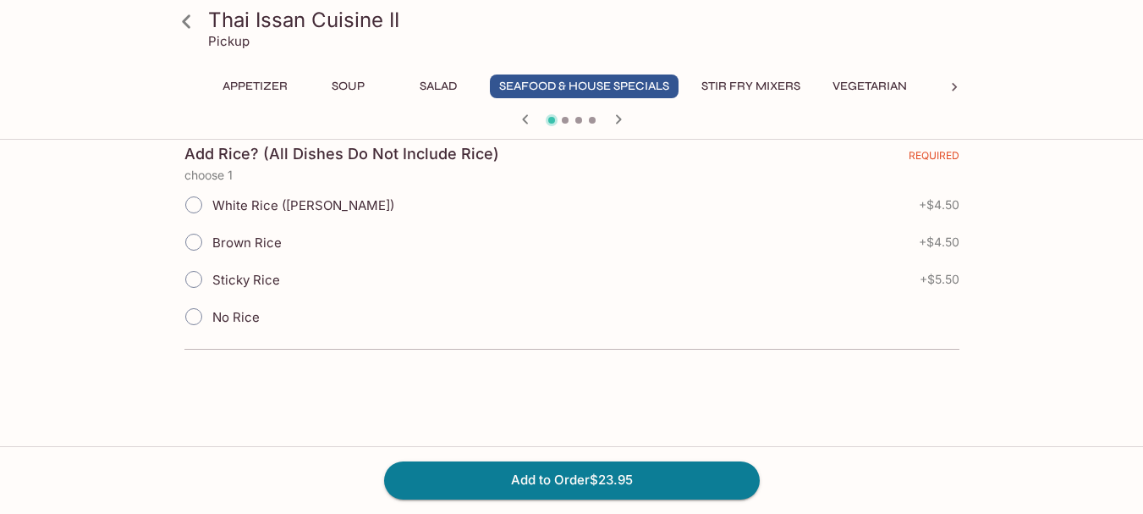
scroll to position [592, 0]
click at [241, 193] on label "White Rice ([PERSON_NAME])" at bounding box center [284, 202] width 219 height 37
click at [212, 193] on input "White Rice ([PERSON_NAME])" at bounding box center [194, 203] width 36 height 36
radio input "true"
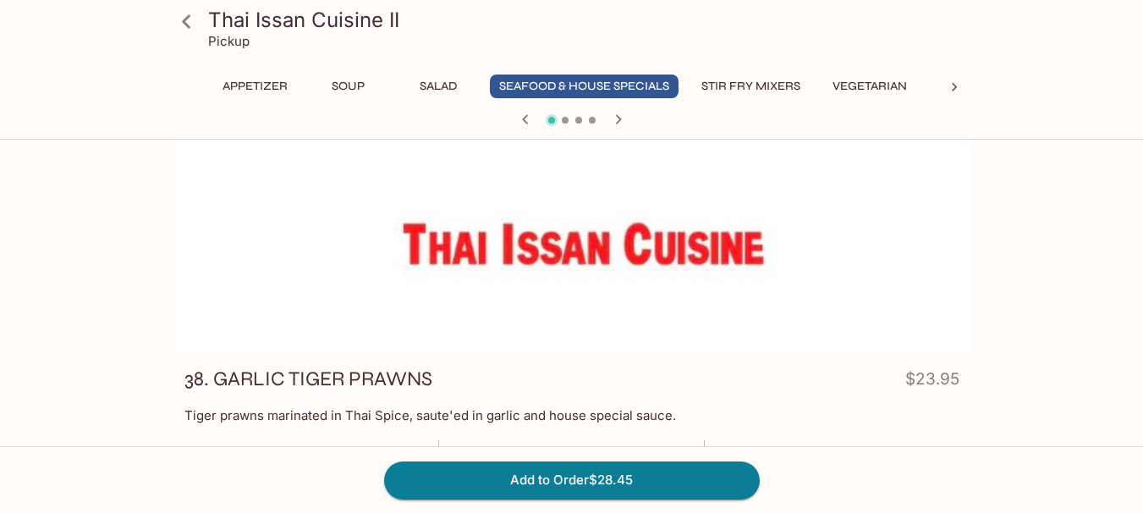
scroll to position [254, 0]
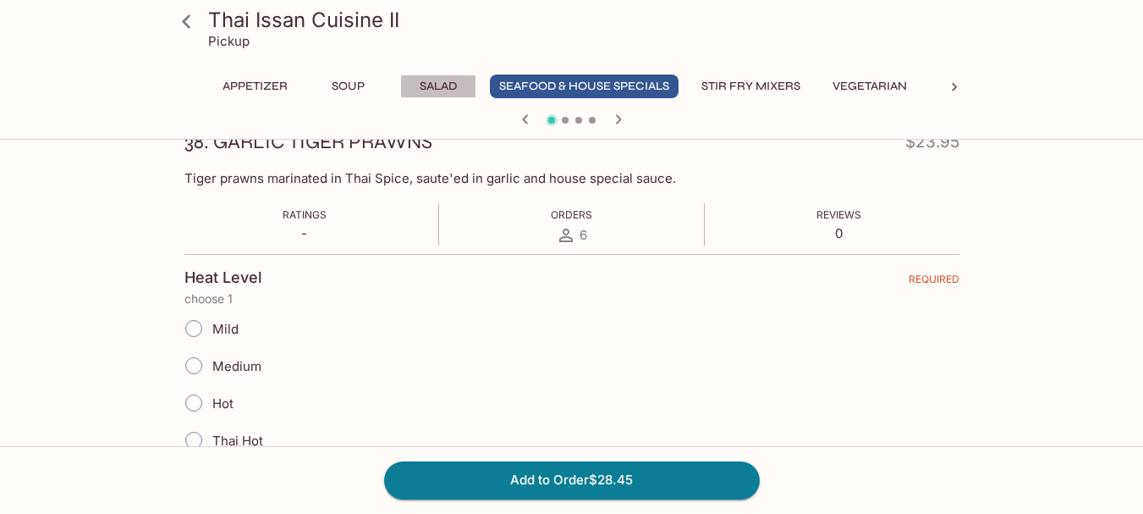
click at [452, 82] on button "Salad" at bounding box center [438, 86] width 76 height 24
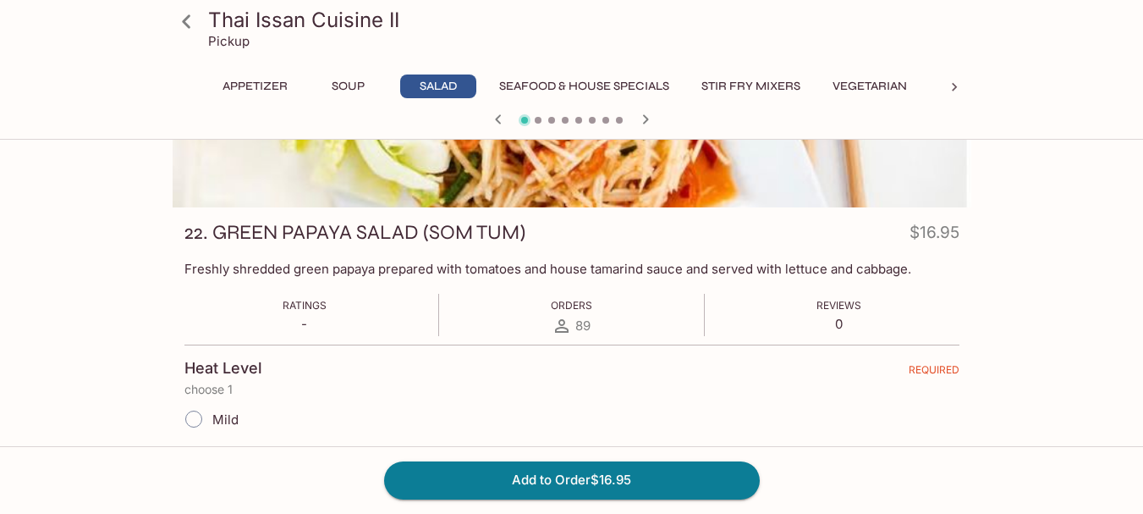
scroll to position [85, 0]
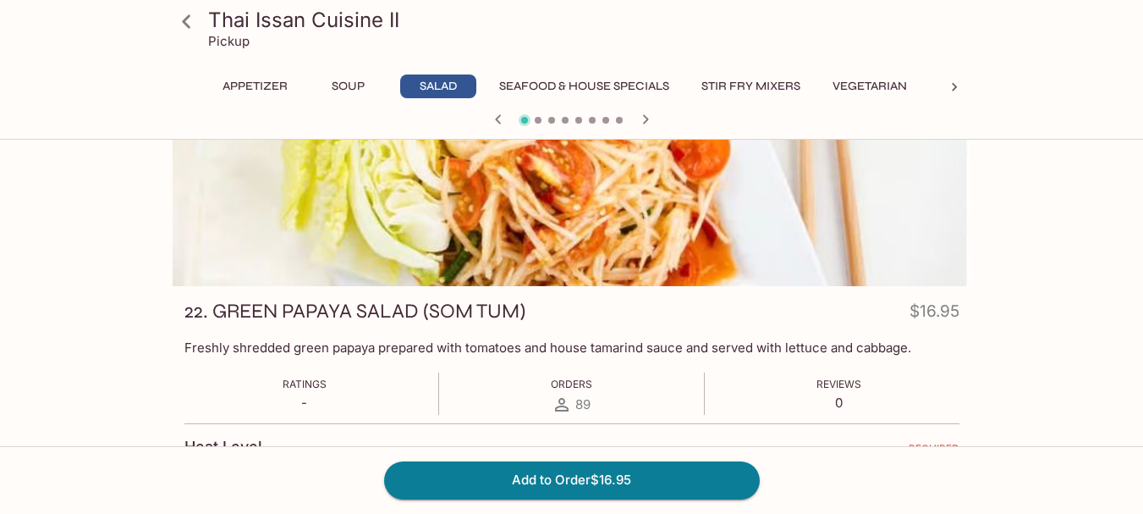
click at [184, 20] on icon at bounding box center [186, 21] width 8 height 14
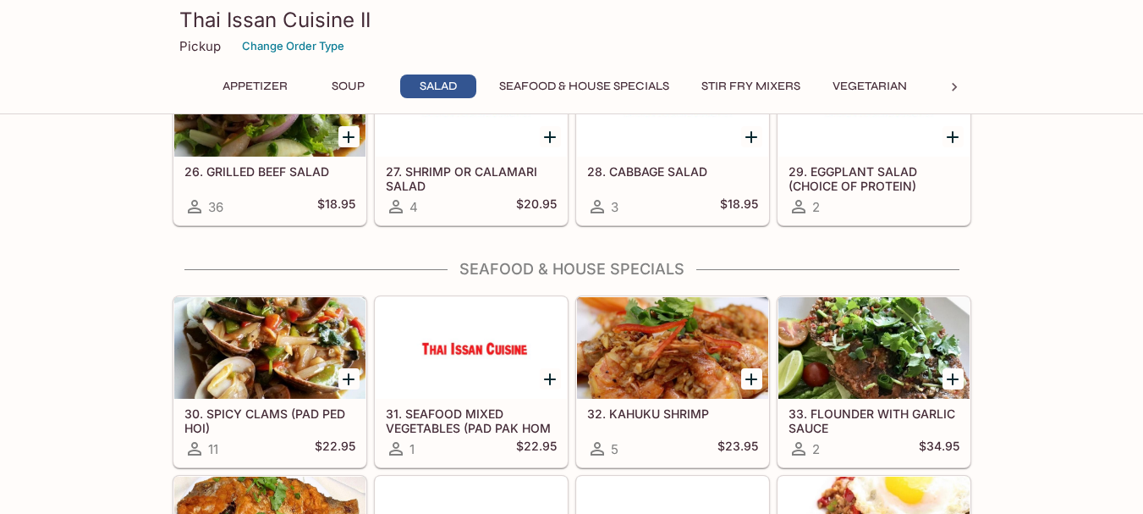
scroll to position [1269, 0]
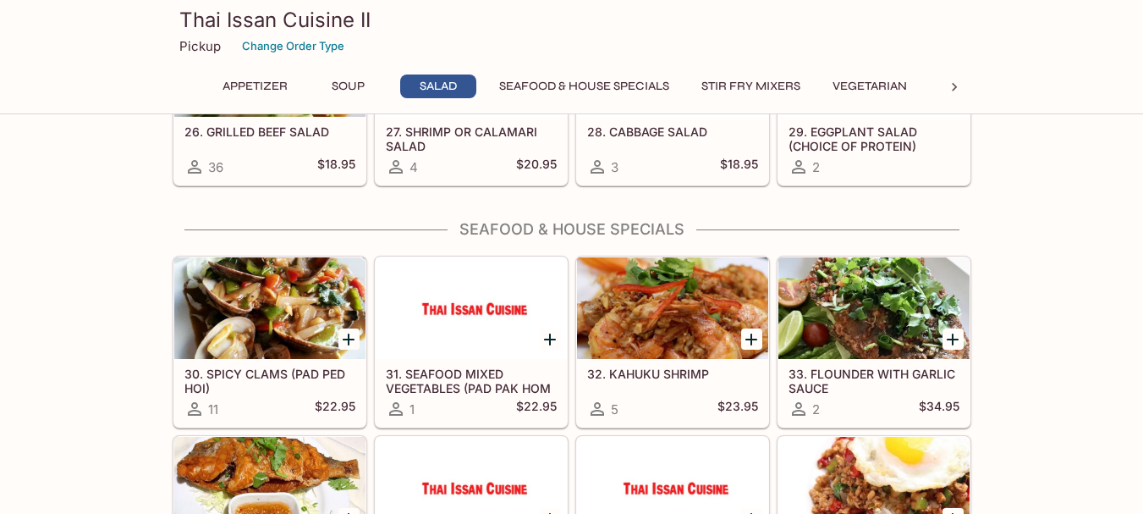
click at [261, 380] on h5 "30. SPICY CLAMS (PAD PED HOI)" at bounding box center [269, 380] width 171 height 28
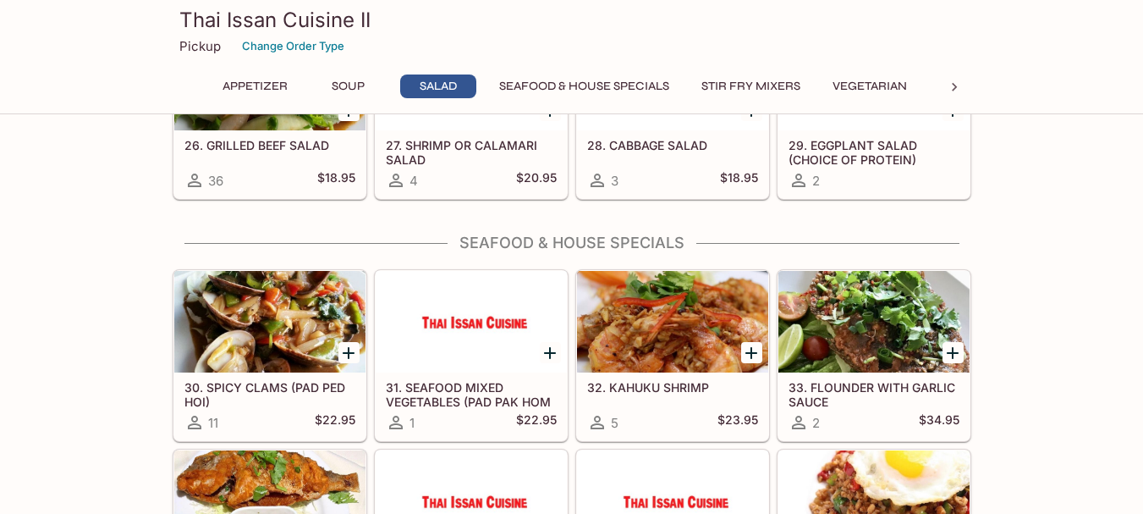
scroll to position [1468, 0]
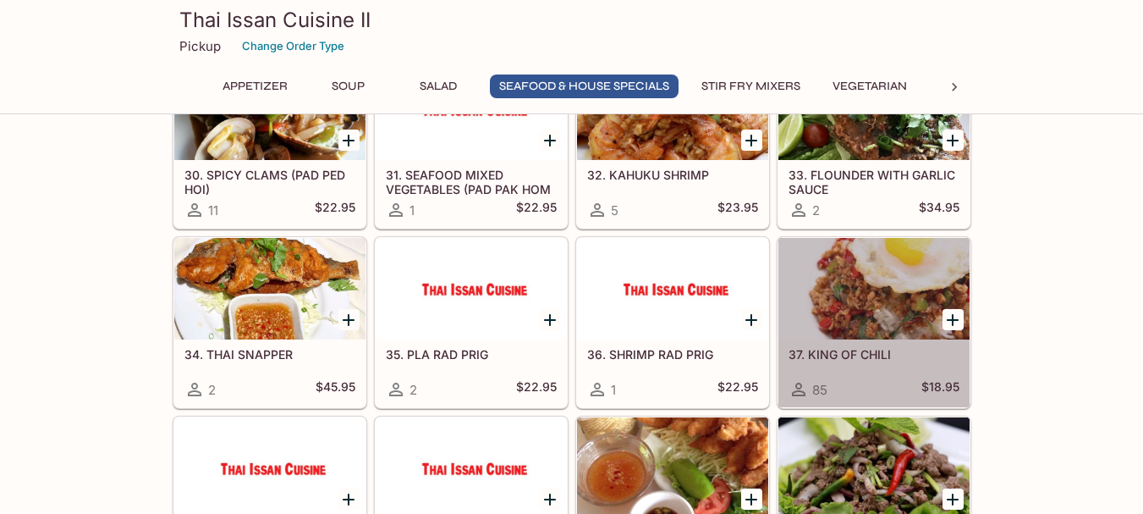
click at [913, 295] on div at bounding box center [874, 289] width 191 height 102
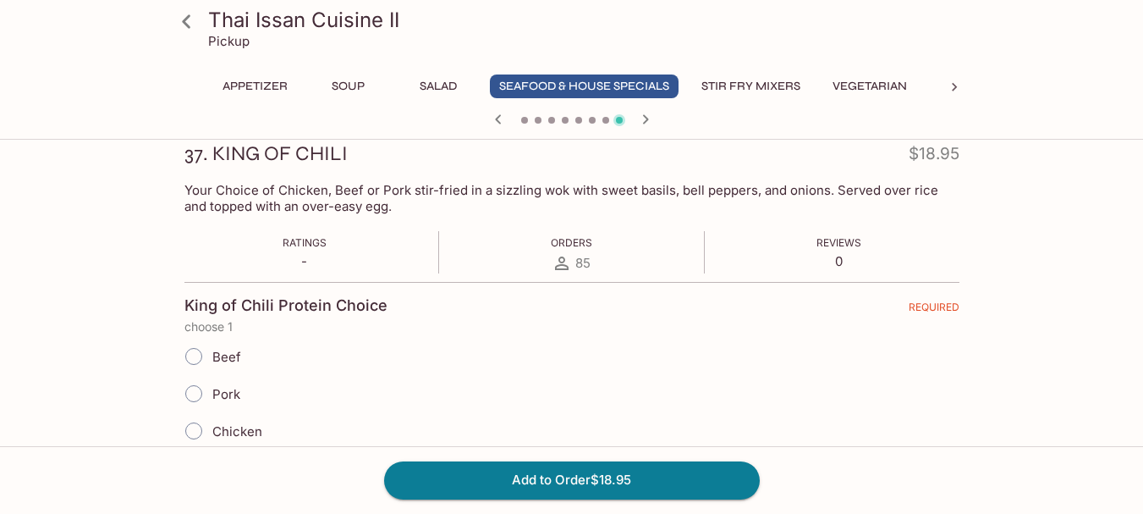
scroll to position [508, 0]
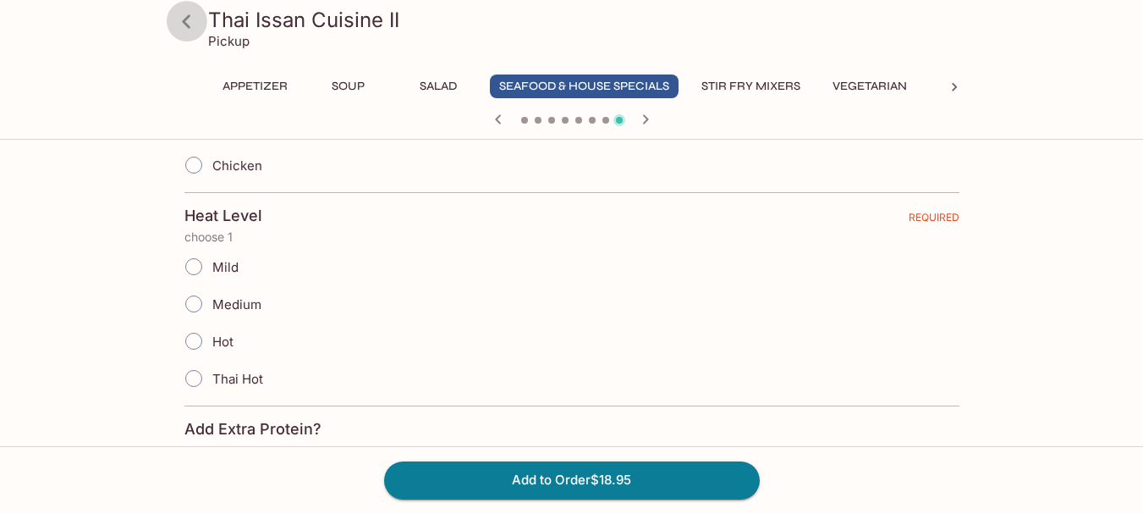
click at [197, 19] on icon at bounding box center [187, 22] width 30 height 30
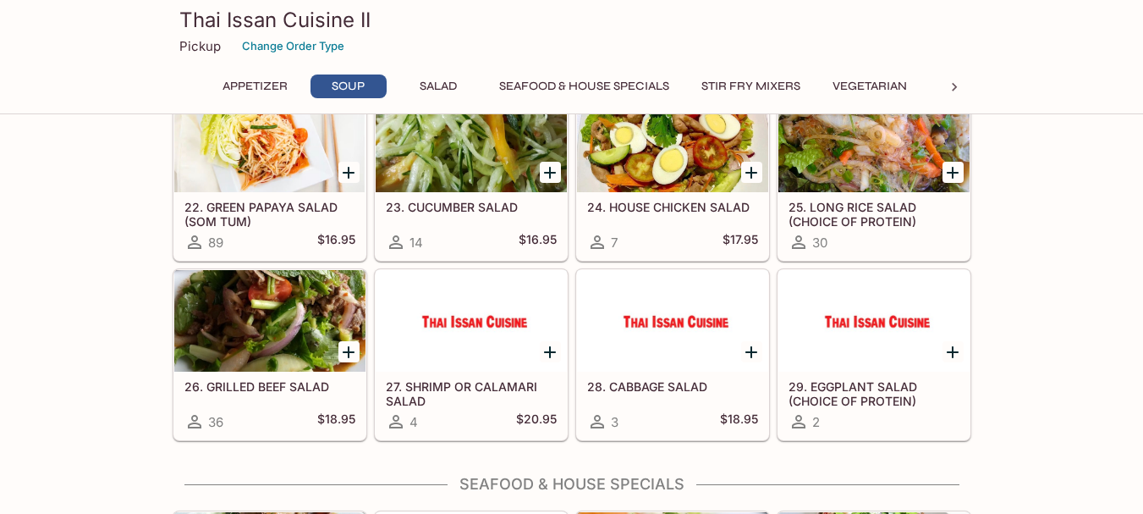
scroll to position [1016, 0]
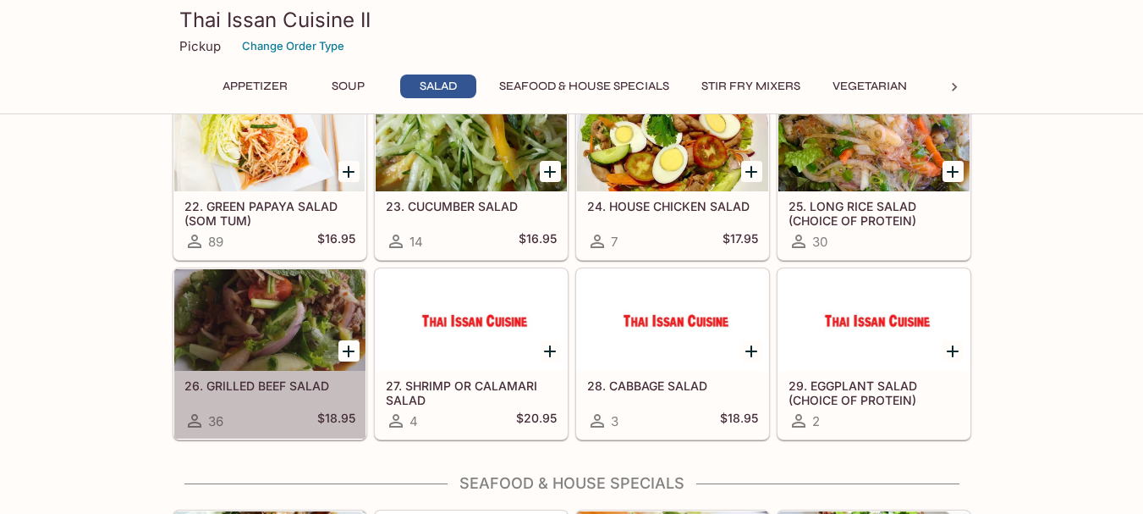
click at [233, 339] on div at bounding box center [269, 320] width 191 height 102
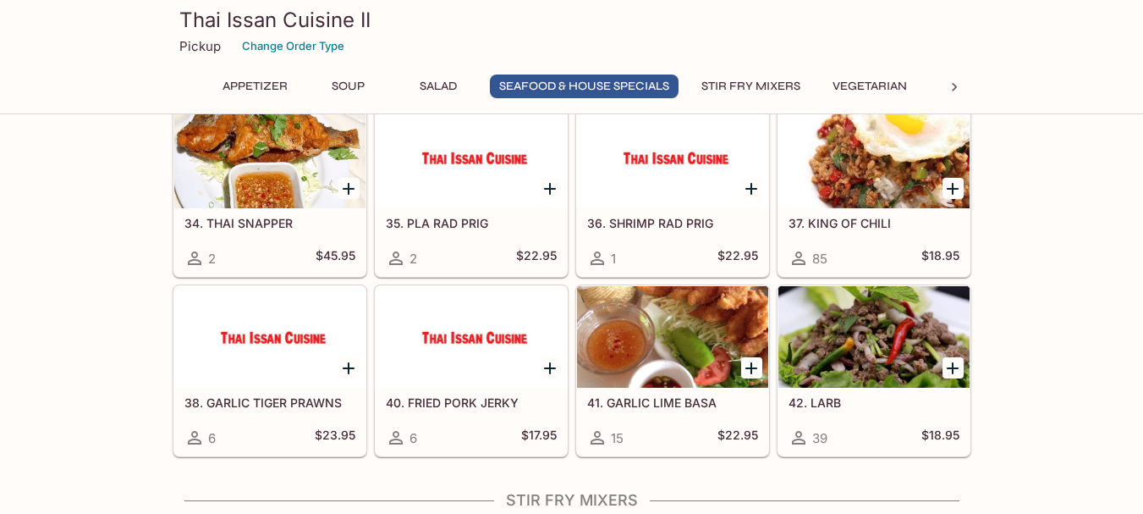
scroll to position [1468, 0]
